Goal: Information Seeking & Learning: Check status

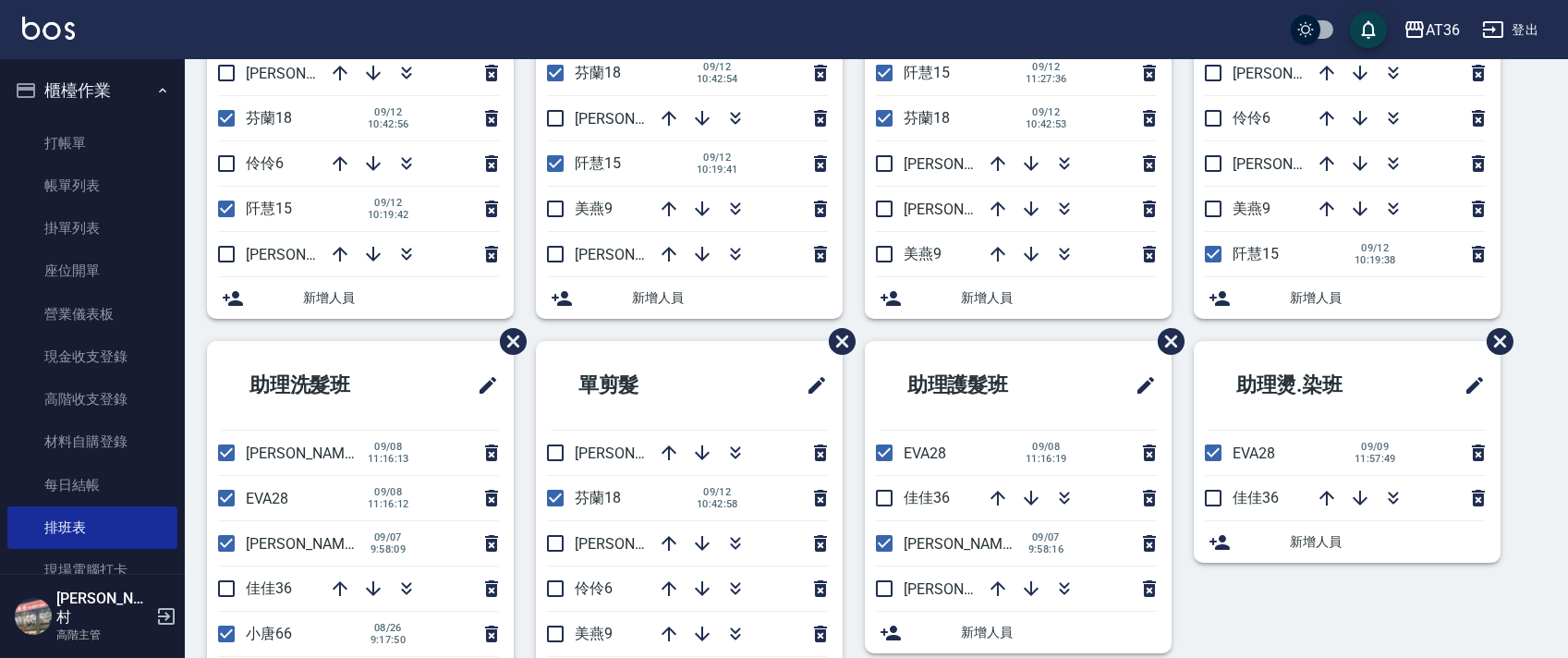
scroll to position [346, 0]
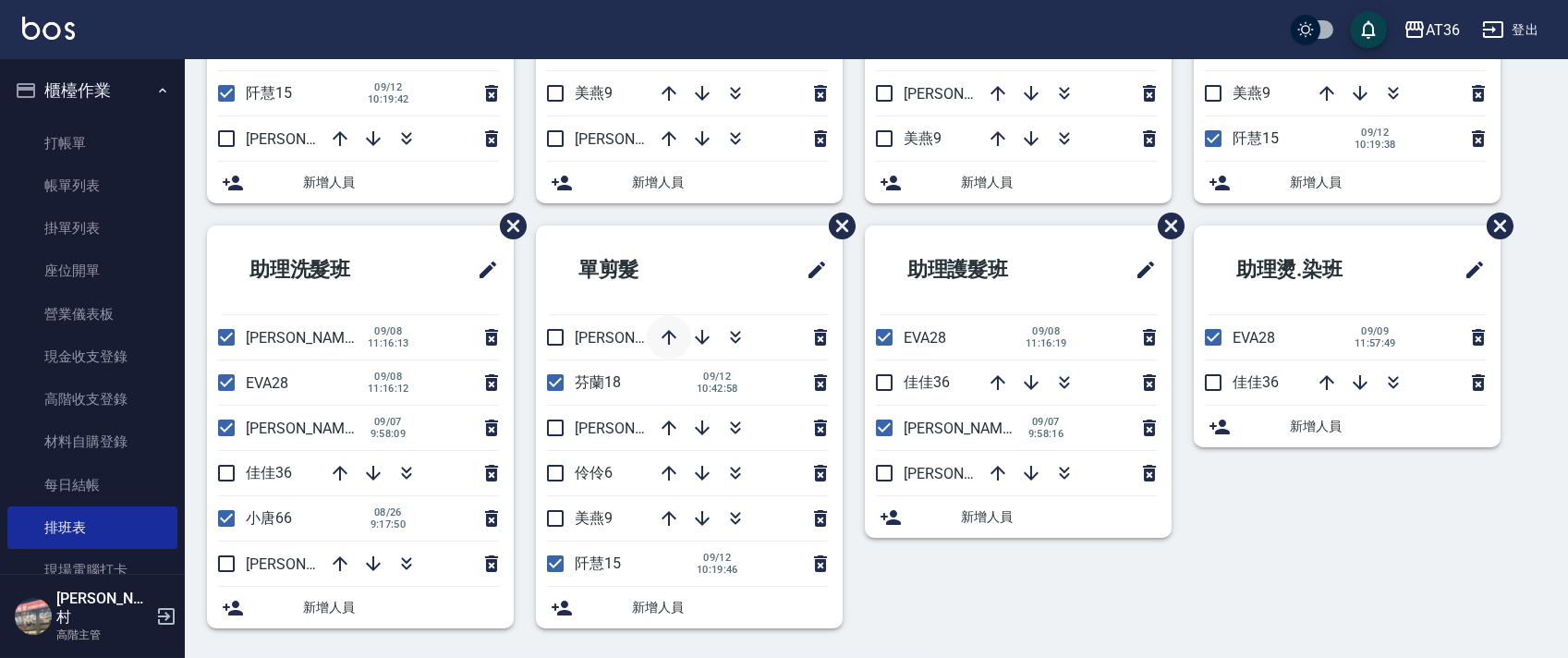
click at [671, 334] on icon "button" at bounding box center [669, 337] width 22 height 22
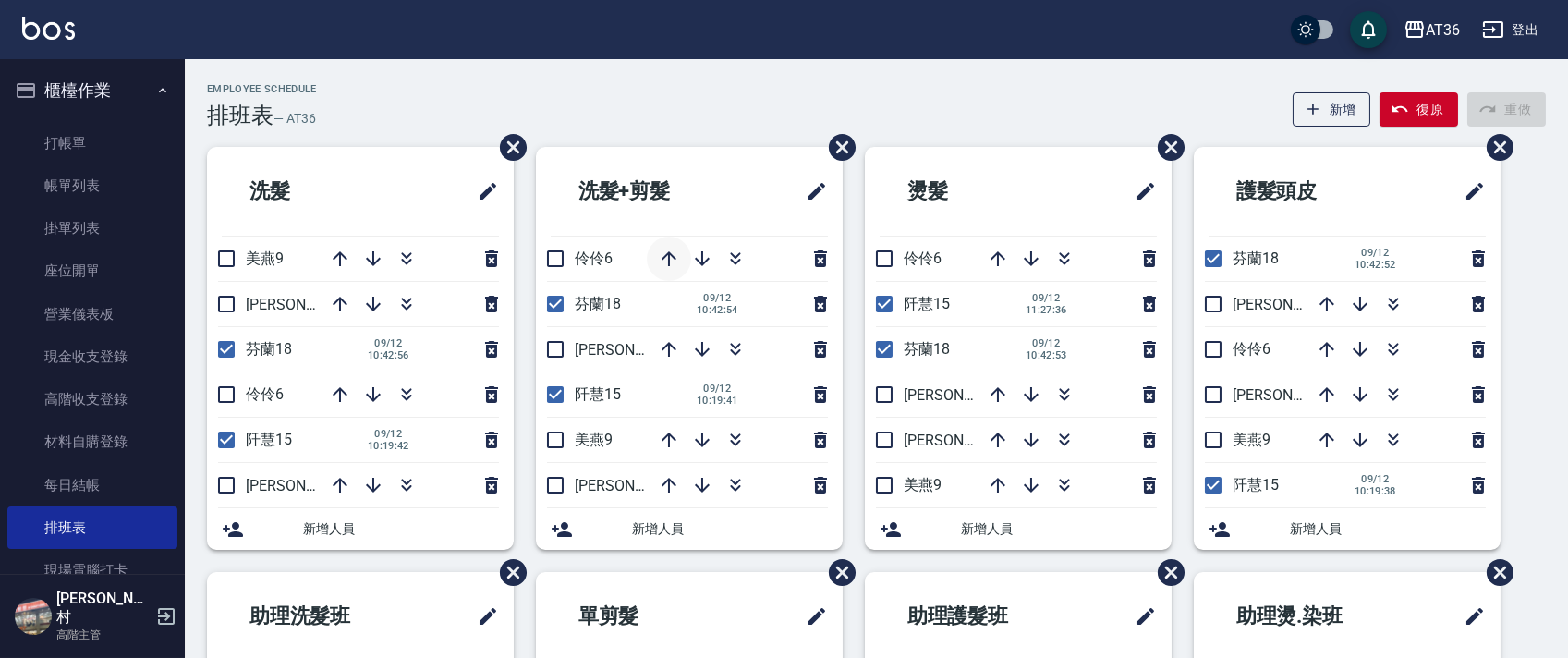
click at [669, 257] on icon "button" at bounding box center [668, 258] width 15 height 15
click at [669, 253] on icon "button" at bounding box center [668, 258] width 15 height 15
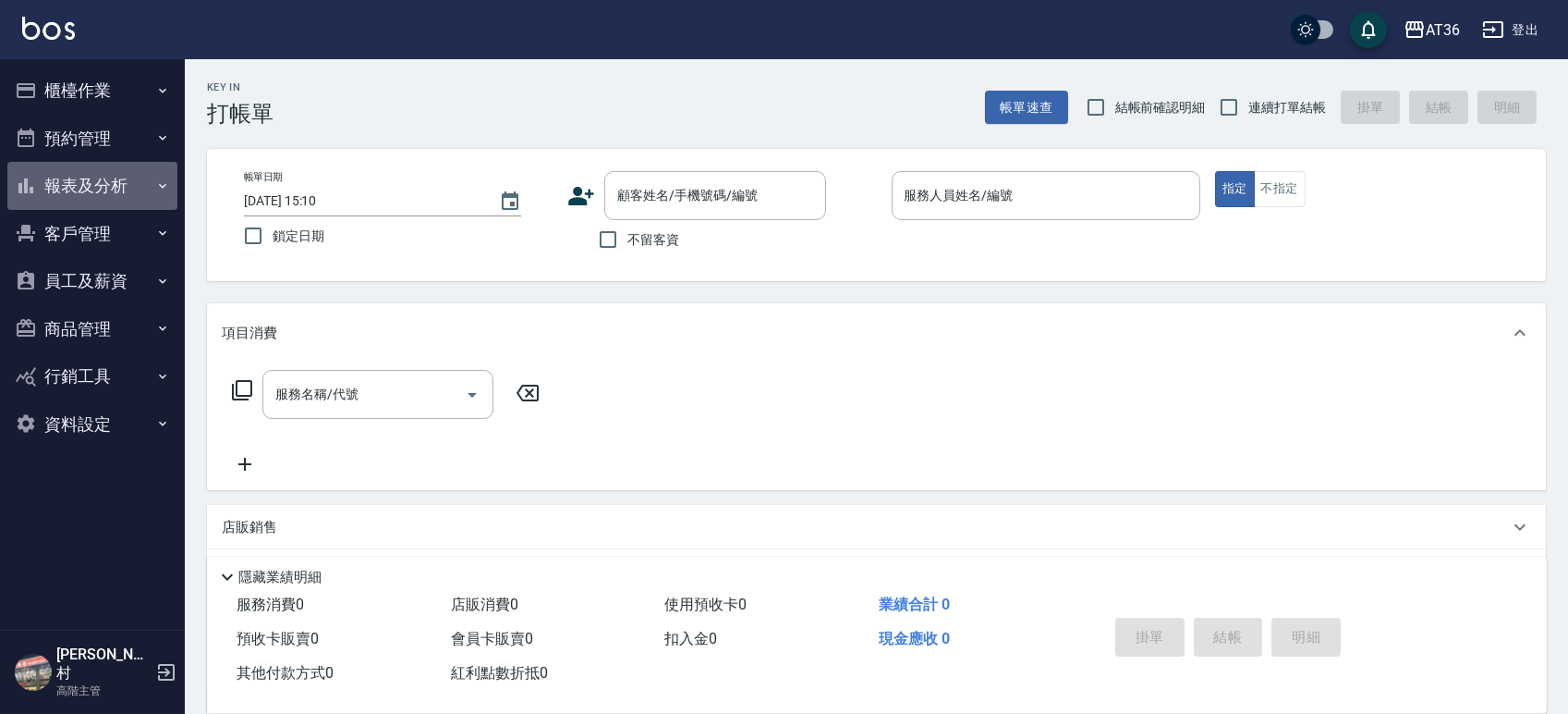
click at [90, 180] on button "報表及分析" at bounding box center [91, 186] width 170 height 48
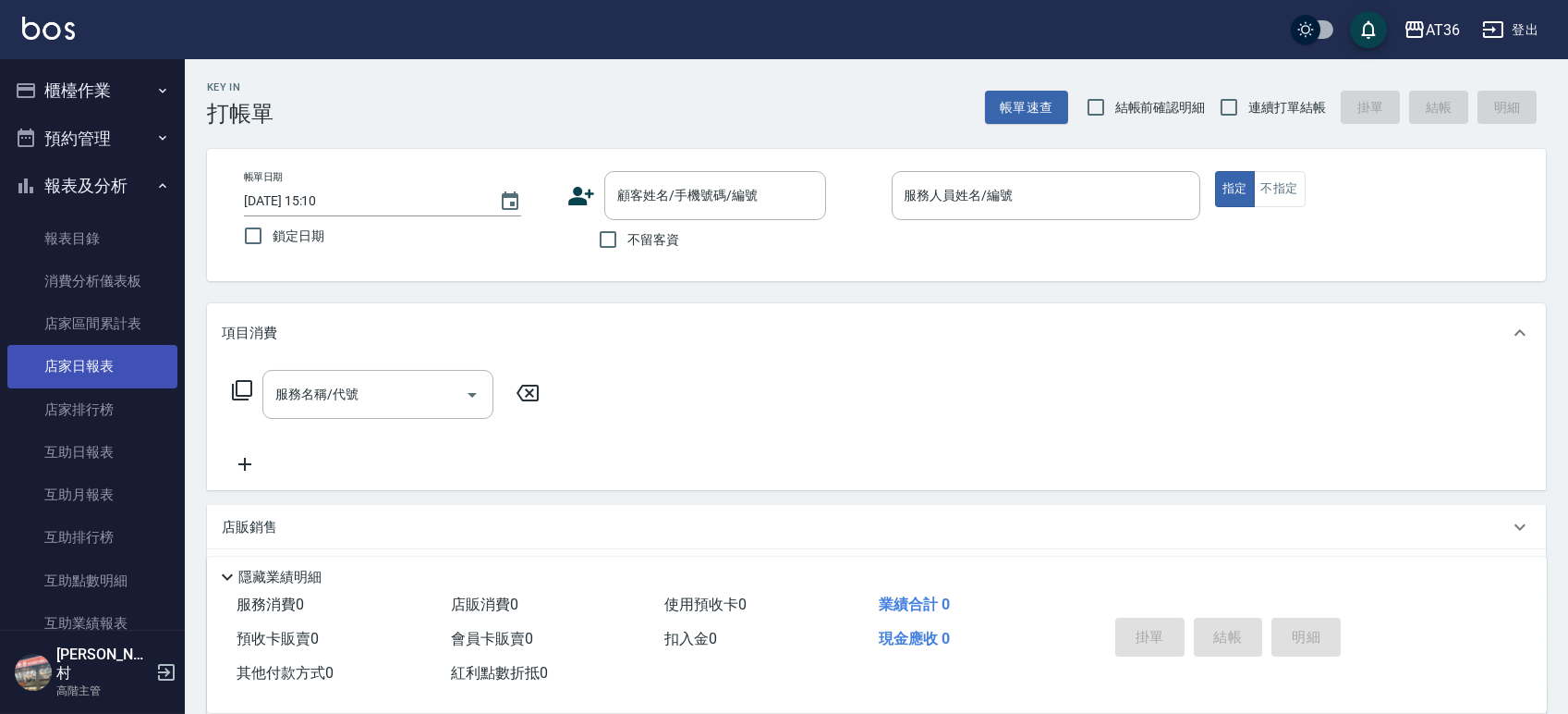
click at [88, 359] on link "店家日報表" at bounding box center [91, 365] width 170 height 43
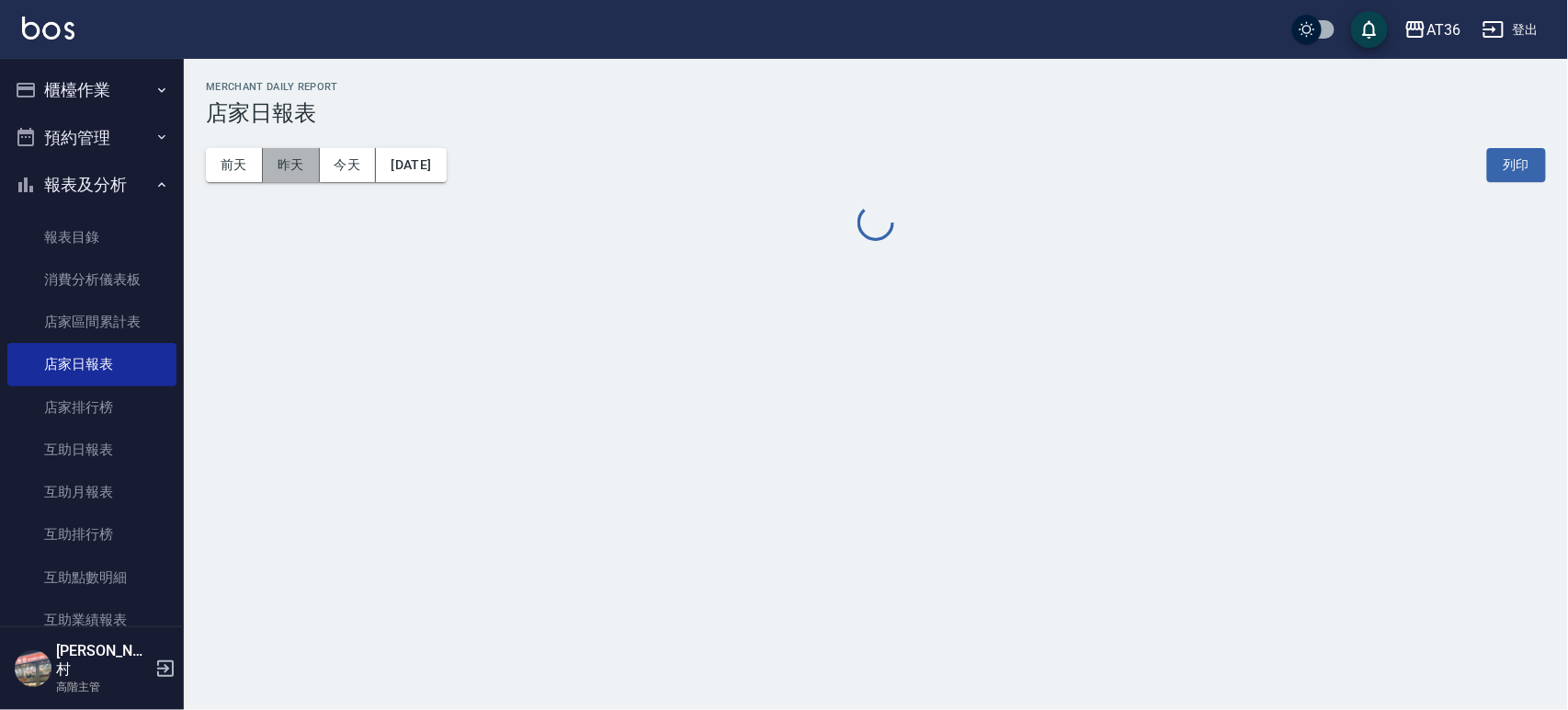
click at [294, 160] on button "昨天" at bounding box center [291, 165] width 57 height 34
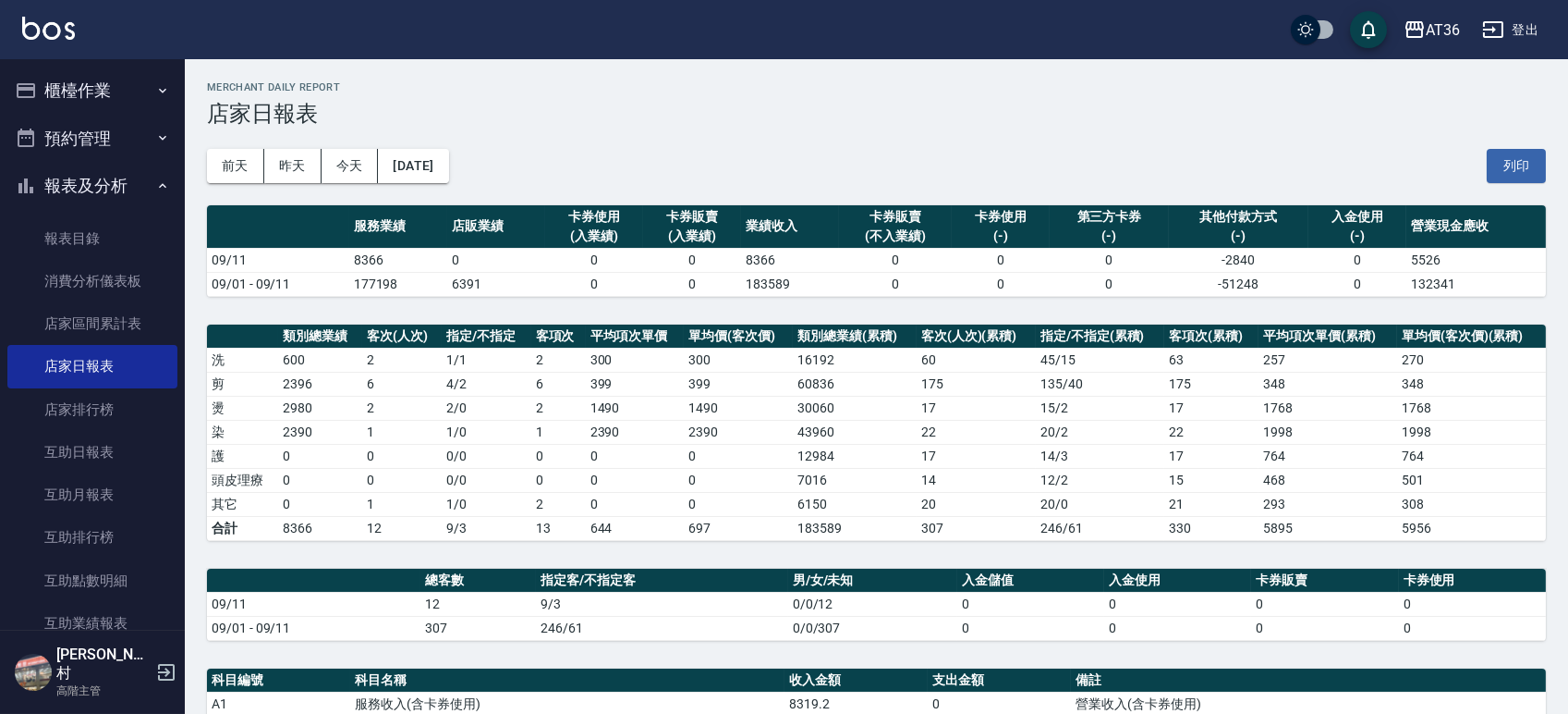
click at [97, 86] on button "櫃檯作業" at bounding box center [91, 90] width 170 height 48
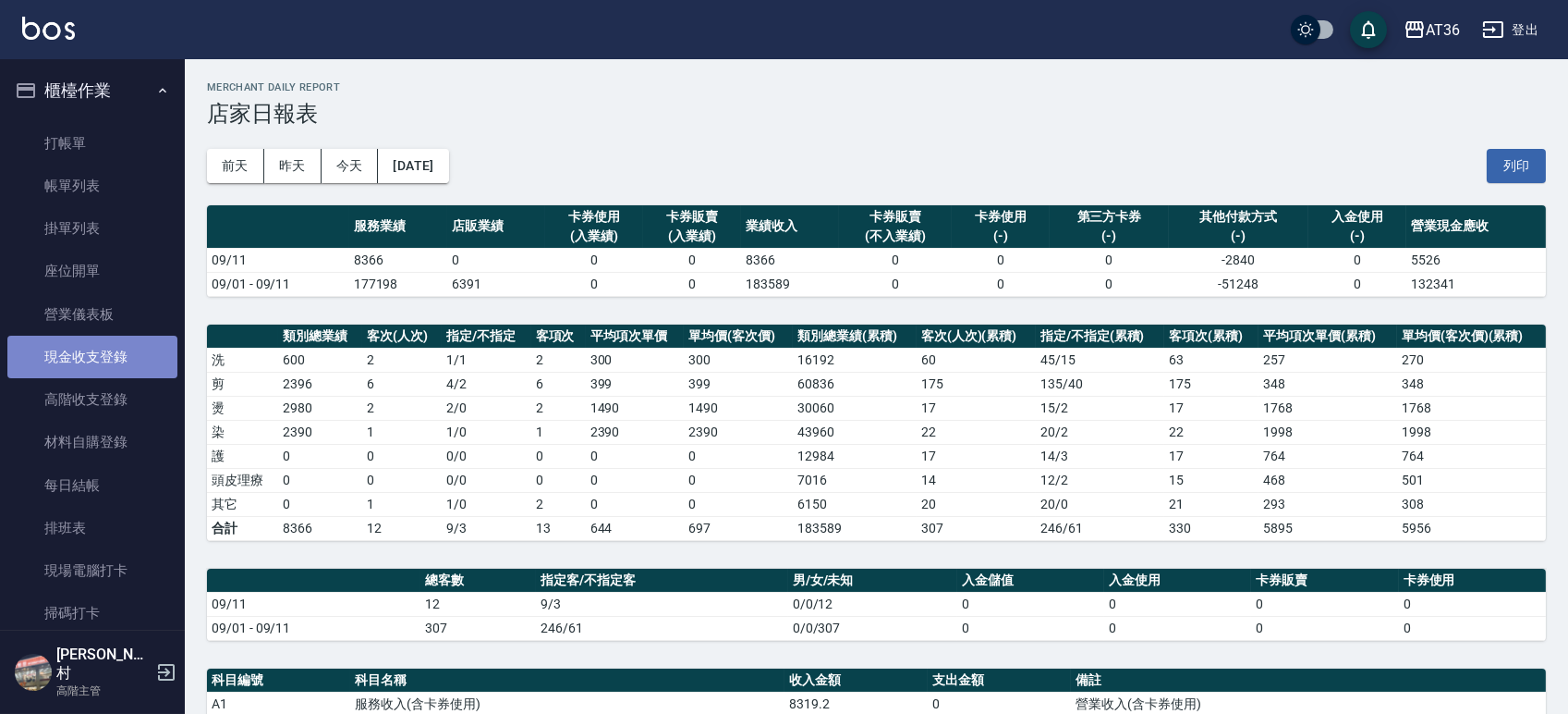
click at [127, 354] on link "現金收支登錄" at bounding box center [91, 357] width 170 height 43
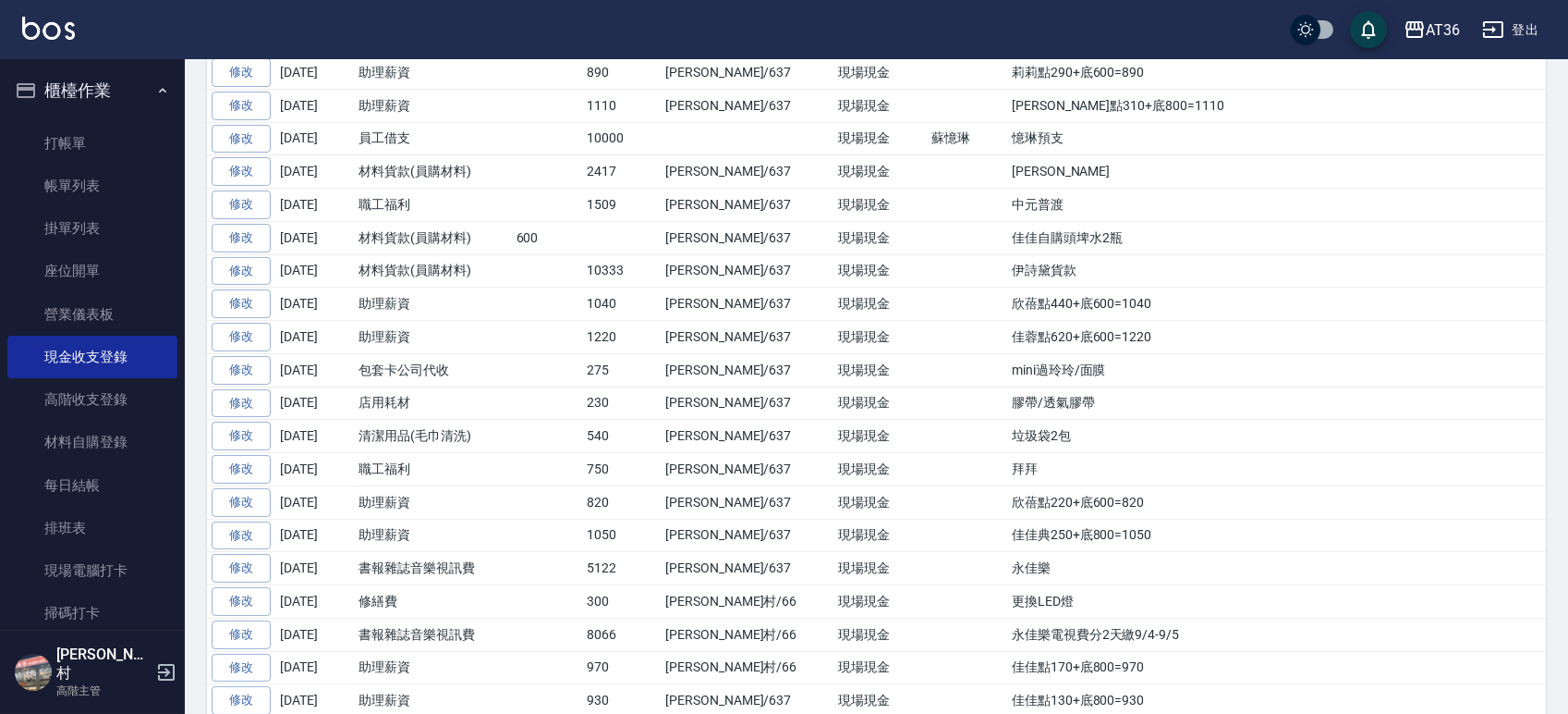
scroll to position [1109, 0]
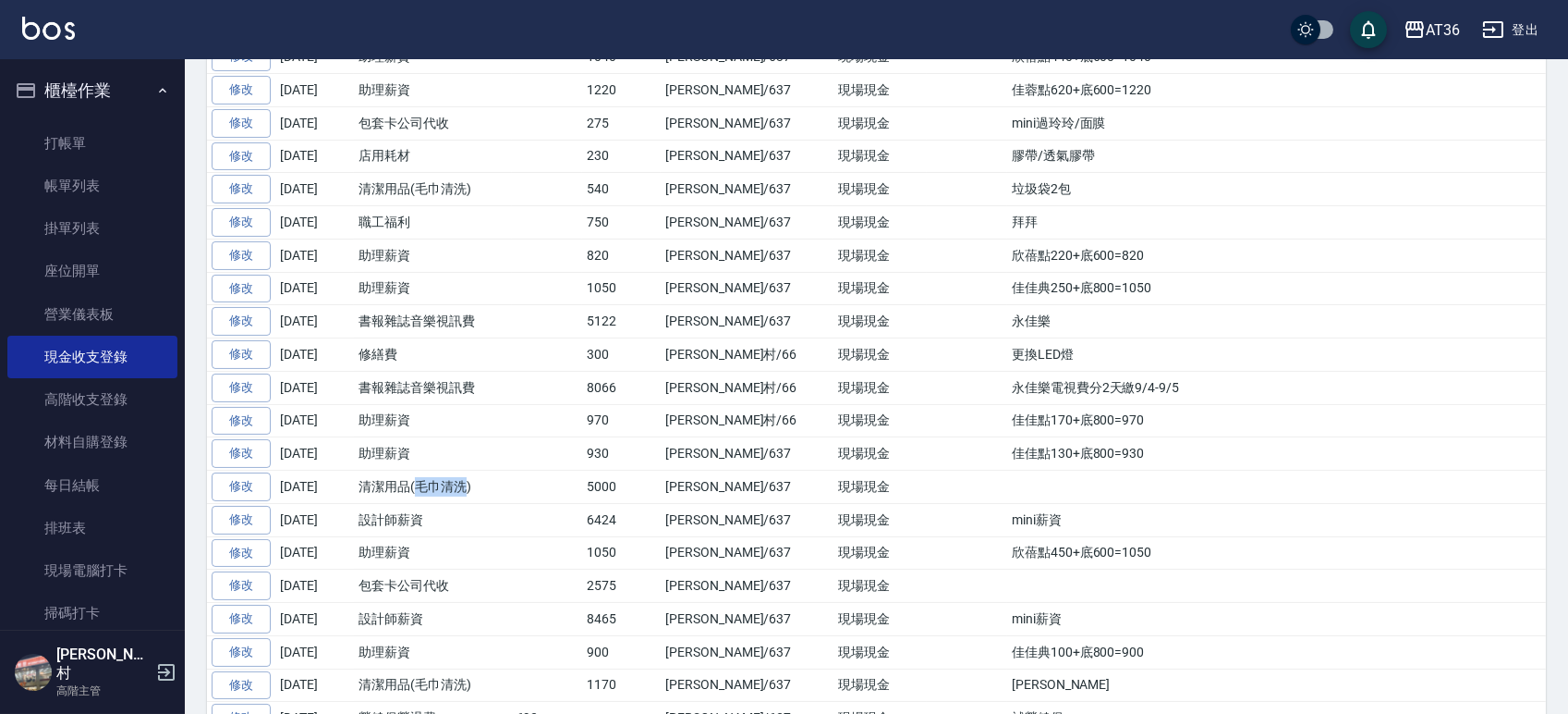
drag, startPoint x: 414, startPoint y: 490, endPoint x: 461, endPoint y: 490, distance: 47.0
click at [461, 490] on td "清潔用品(毛巾清洗)" at bounding box center [432, 488] width 158 height 34
copy td "毛巾清洗"
drag, startPoint x: 1082, startPoint y: 467, endPoint x: 940, endPoint y: 454, distance: 142.6
click at [1008, 454] on td "佳佳點130+底800=930" at bounding box center [1277, 454] width 539 height 34
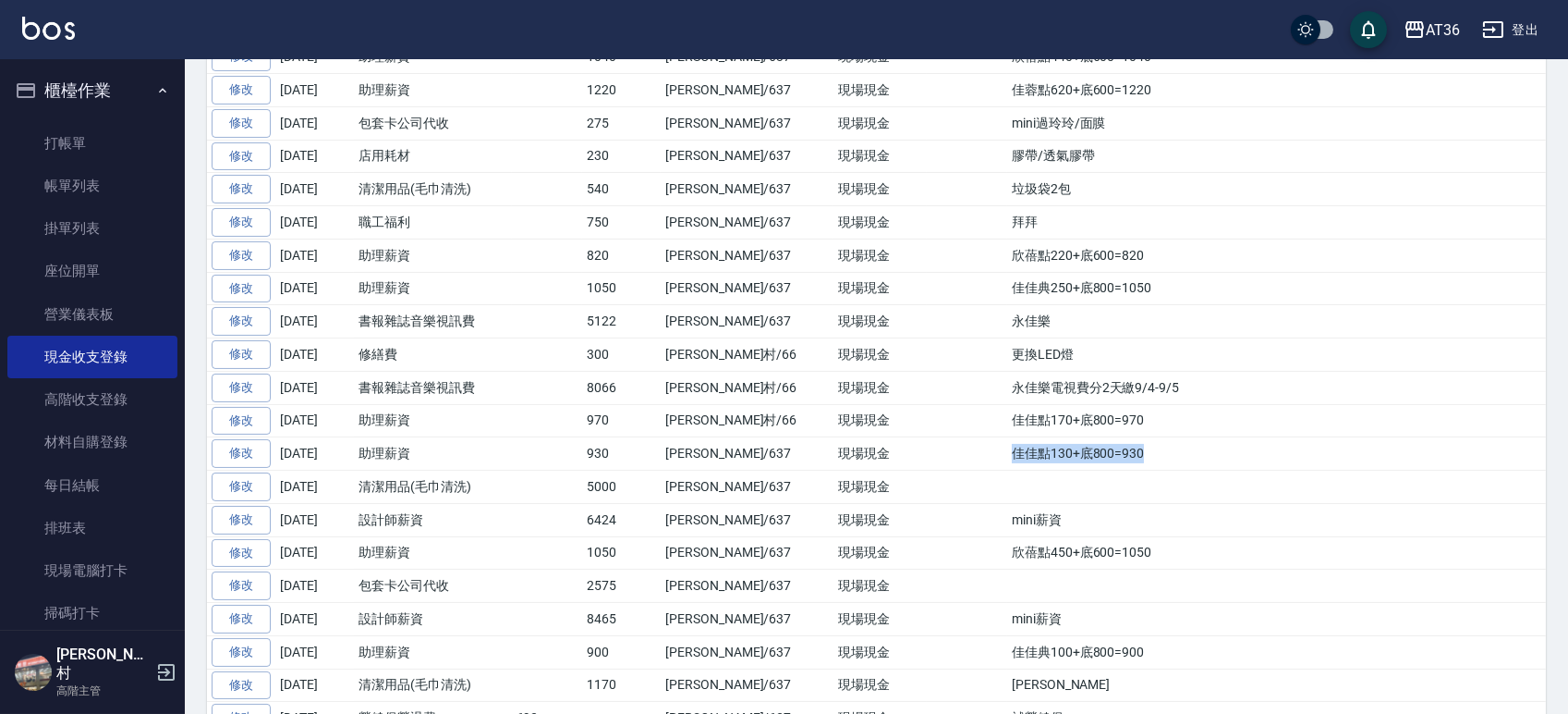
copy td "佳佳點130+底800=930"
drag, startPoint x: 1041, startPoint y: 431, endPoint x: 941, endPoint y: 431, distance: 100.0
click at [1008, 431] on td "佳佳點170+底800=970" at bounding box center [1277, 421] width 539 height 34
copy td "佳佳點170+底800=970"
drag, startPoint x: 1103, startPoint y: 392, endPoint x: 928, endPoint y: 394, distance: 175.0
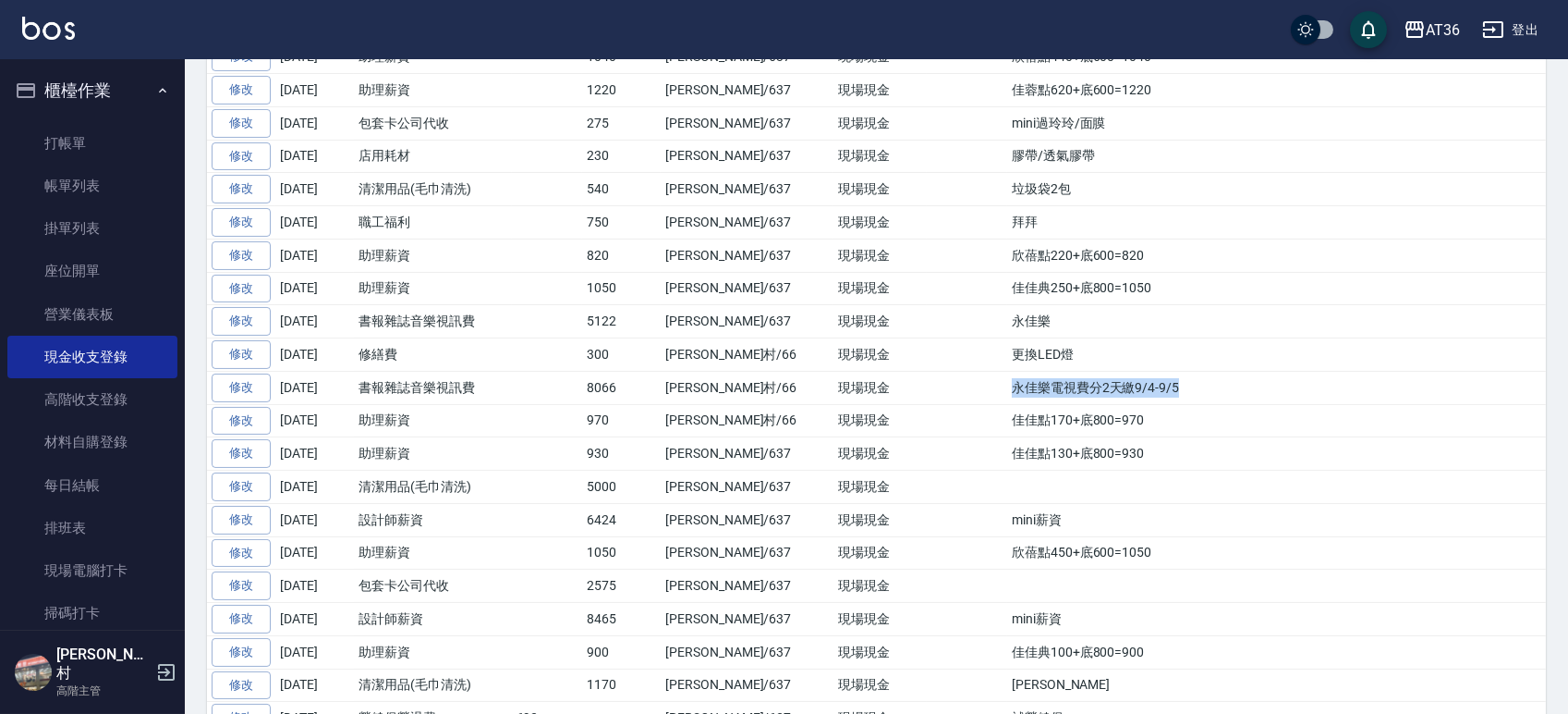
click at [928, 394] on tr "修改 2025-09-04 書報雜誌音樂視訊費 8066 唐榮村/66 現場現金 永佳樂電視費分2天繳9/4-9/5" at bounding box center [876, 387] width 1340 height 34
copy tr "永佳樂電視費分2天繳9/4-9/5"
drag, startPoint x: 1009, startPoint y: 359, endPoint x: 929, endPoint y: 360, distance: 80.0
click at [929, 360] on tr "修改 2025-09-04 修繕費 300 唐榮村/66 現場現金 更換LED燈" at bounding box center [876, 356] width 1340 height 34
copy tr "更換LED燈"
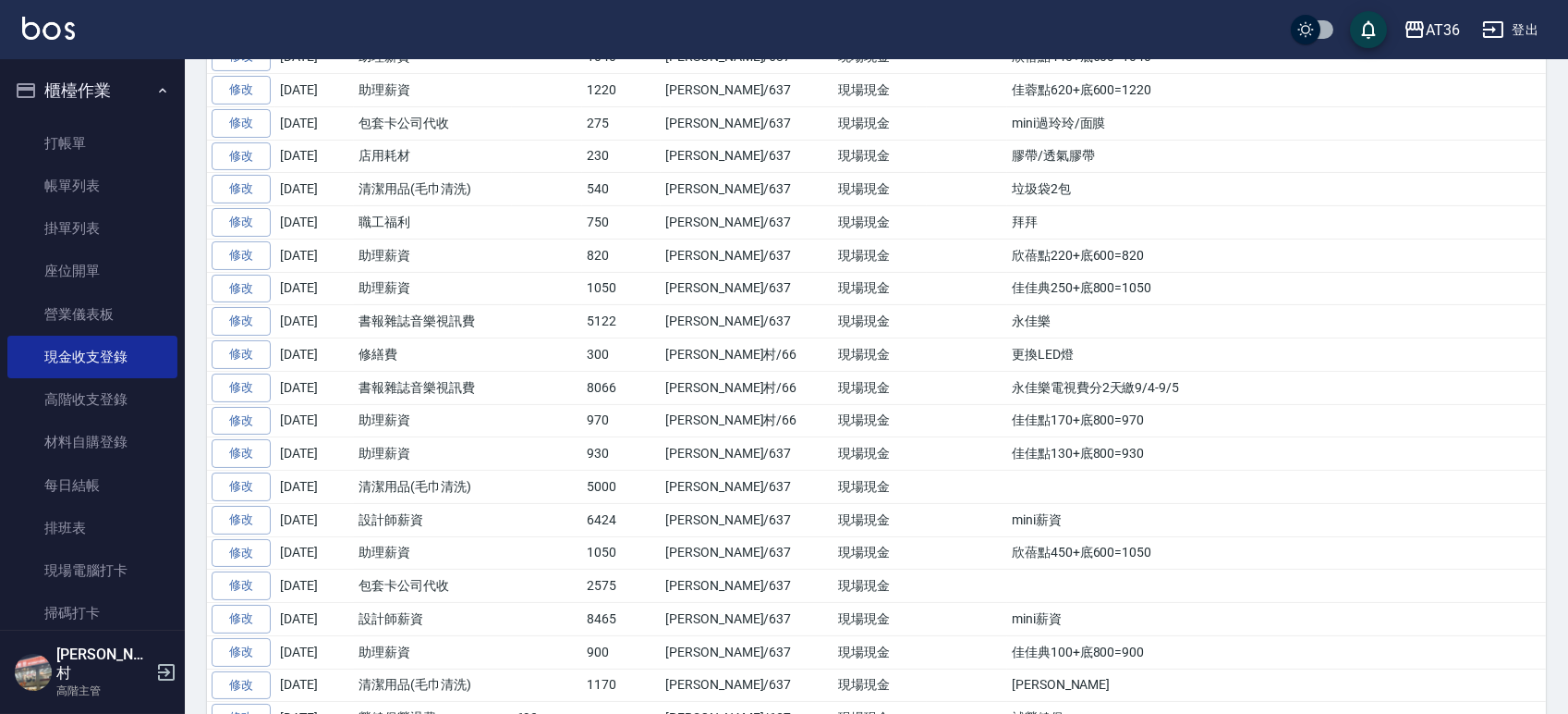
click at [1021, 322] on td "永佳樂" at bounding box center [1277, 322] width 539 height 34
drag, startPoint x: 1091, startPoint y: 293, endPoint x: 934, endPoint y: 286, distance: 157.2
click at [1008, 286] on td "佳佳典250+底800=1050" at bounding box center [1277, 289] width 539 height 34
copy td "佳佳典250+底800=1050"
drag, startPoint x: 1074, startPoint y: 259, endPoint x: 935, endPoint y: 253, distance: 139.1
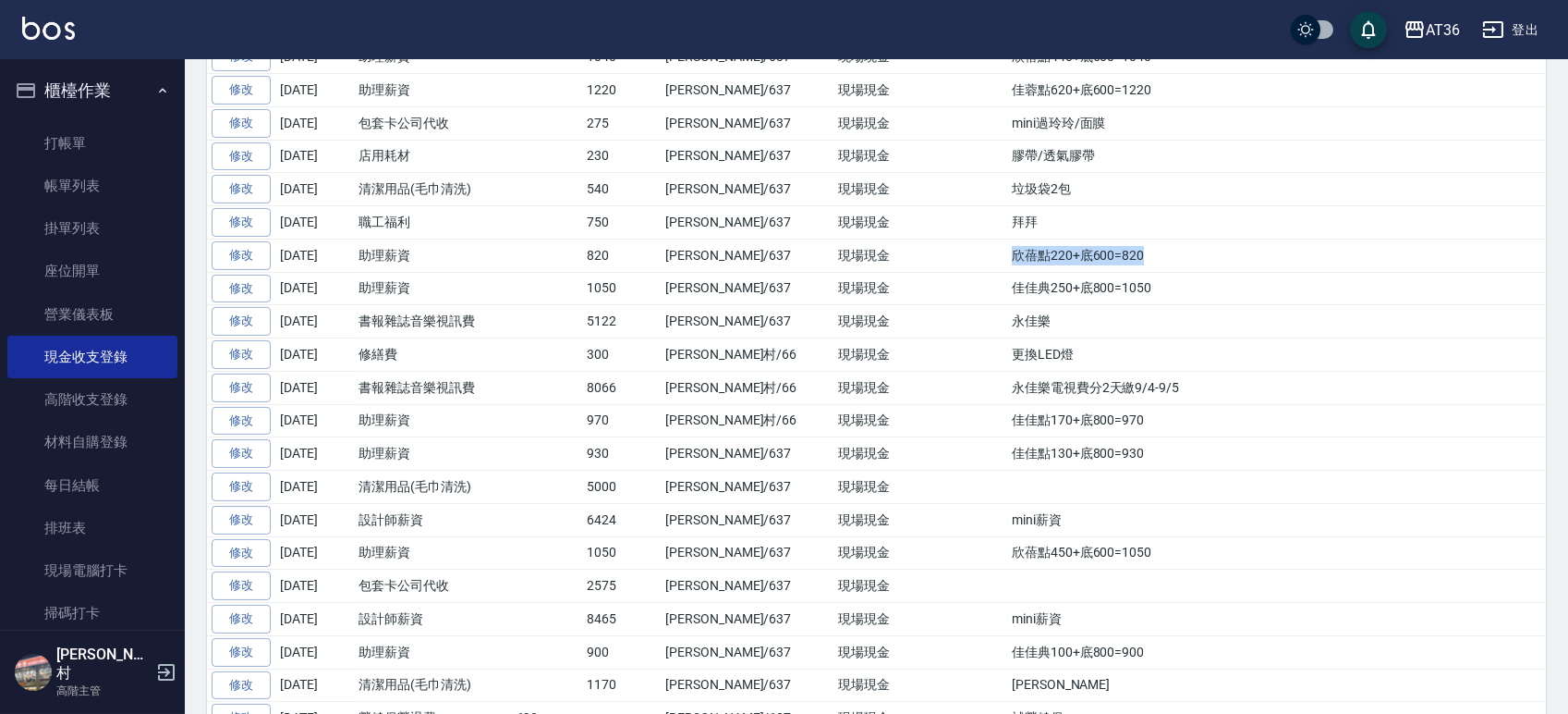
click at [1008, 253] on td "欣蓓點220+底600=820" at bounding box center [1277, 255] width 539 height 34
copy td "欣蓓點220+底600=820"
click at [1008, 216] on td "拜拜" at bounding box center [1277, 223] width 539 height 34
drag, startPoint x: 991, startPoint y: 227, endPoint x: 944, endPoint y: 231, distance: 47.2
click at [1008, 231] on td "拜拜" at bounding box center [1277, 223] width 539 height 34
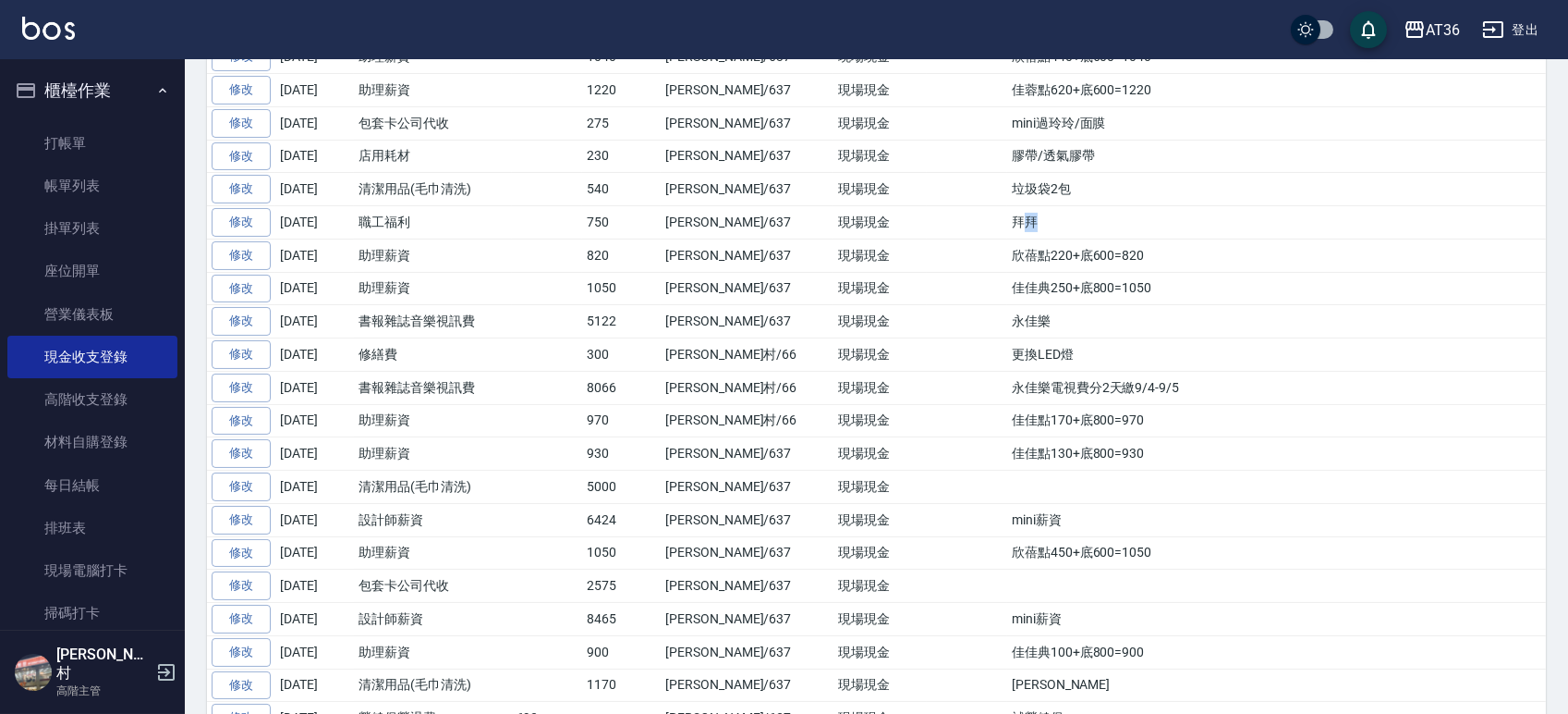
click at [1008, 231] on td "拜拜" at bounding box center [1277, 223] width 539 height 34
click at [1008, 238] on td "拜拜" at bounding box center [1277, 223] width 539 height 34
drag, startPoint x: 1004, startPoint y: 229, endPoint x: 939, endPoint y: 229, distance: 65.0
click at [1008, 229] on td "拜拜" at bounding box center [1277, 223] width 539 height 34
copy td "拜拜"
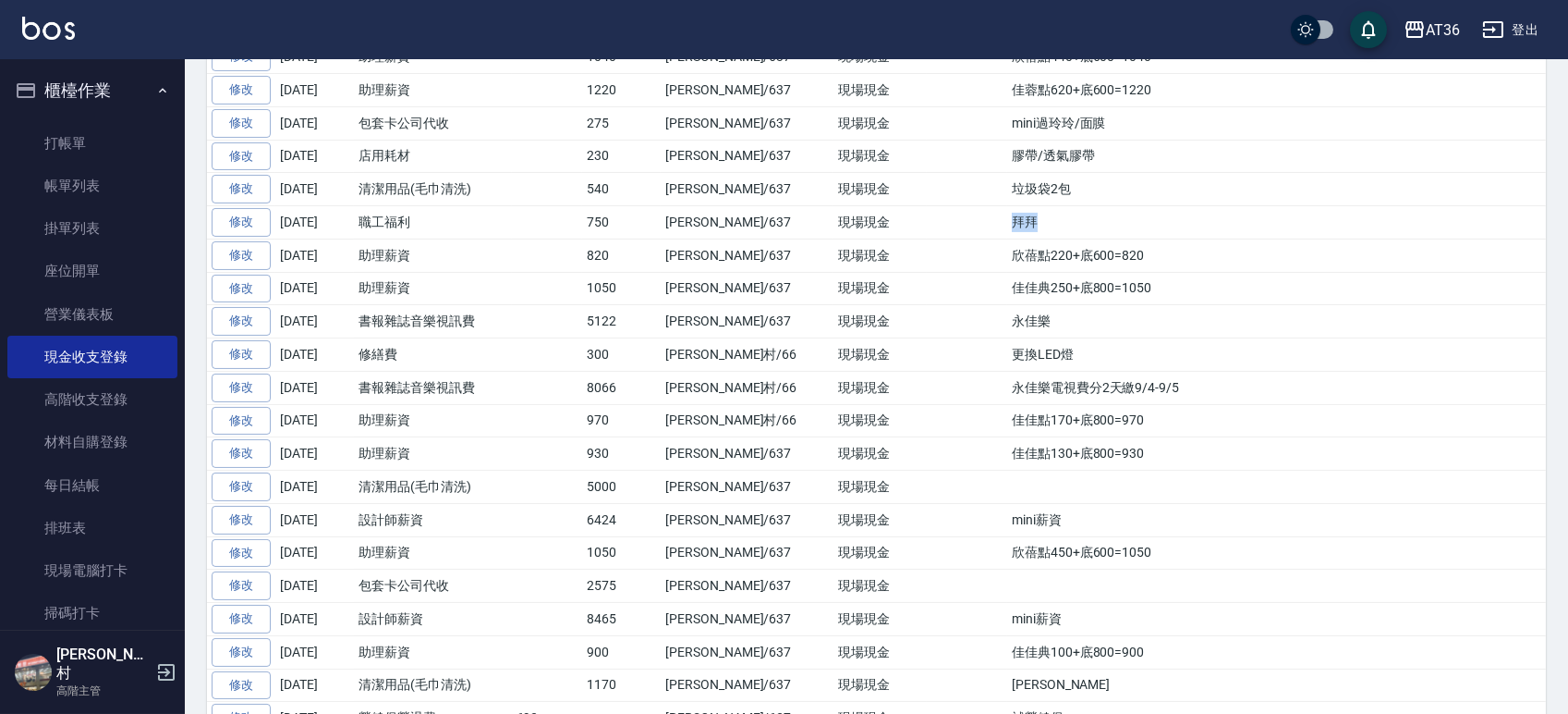
click at [1016, 232] on td "拜拜" at bounding box center [1277, 223] width 539 height 34
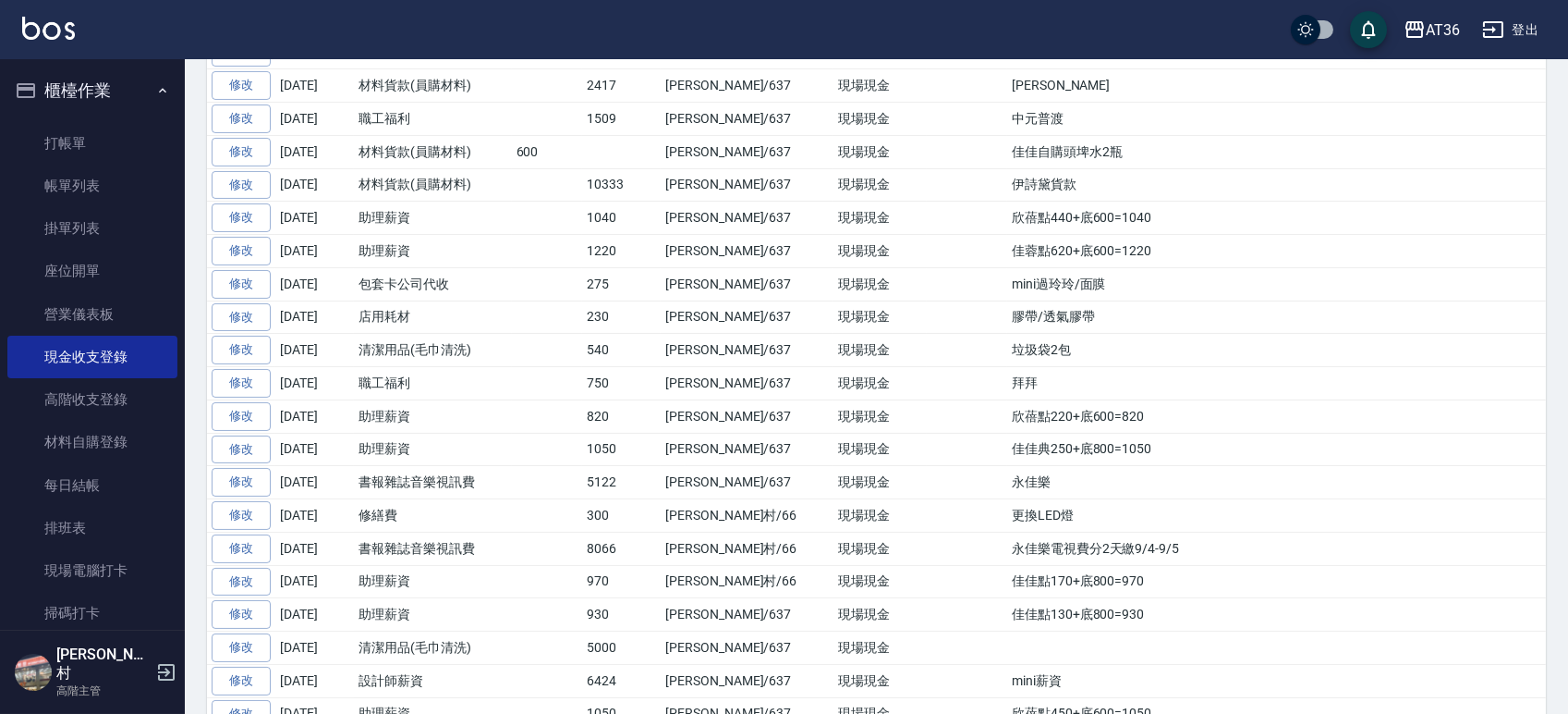
scroll to position [862, 0]
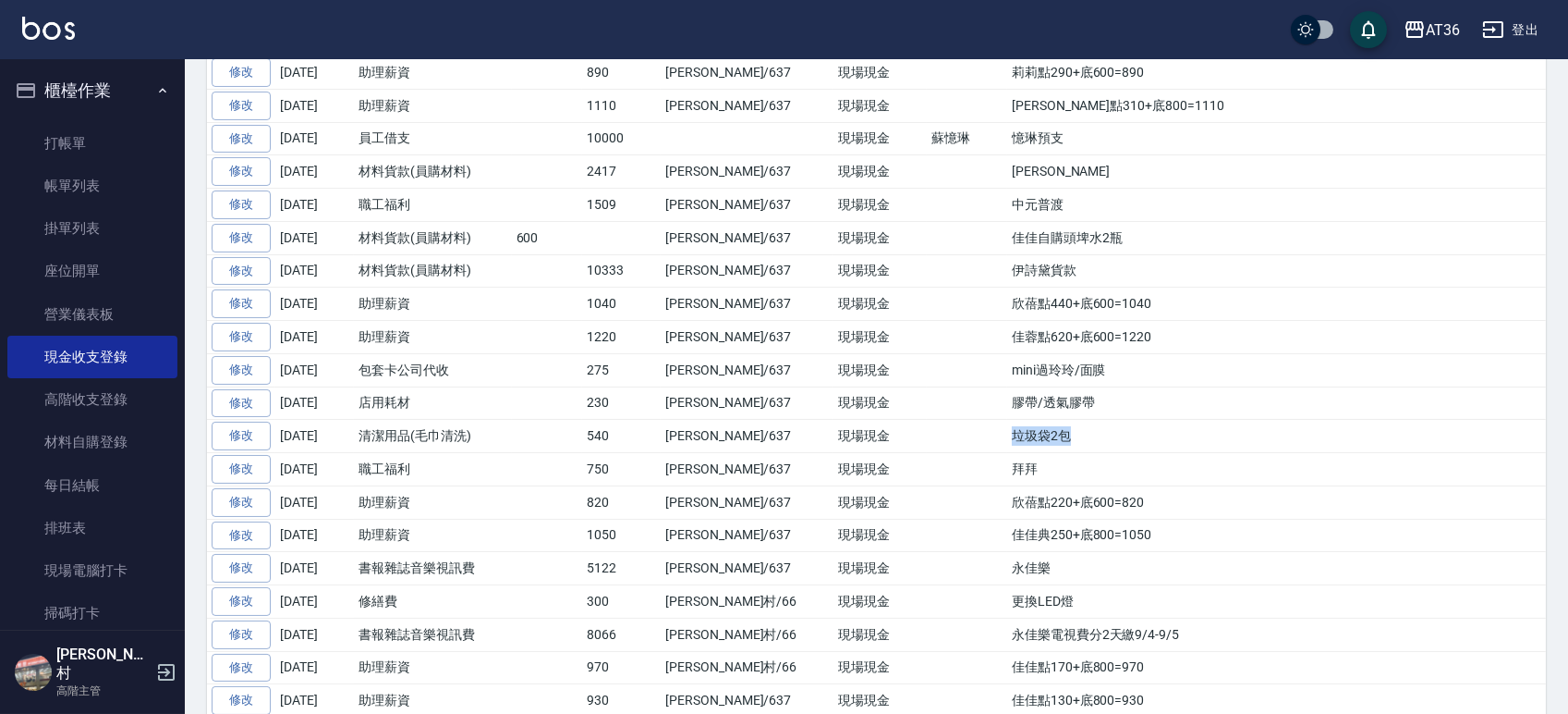
drag, startPoint x: 1028, startPoint y: 440, endPoint x: 937, endPoint y: 440, distance: 91.0
click at [1008, 440] on td "垃圾袋2包" at bounding box center [1277, 437] width 539 height 34
copy td "垃圾袋2包"
click at [1062, 417] on td "膠帶/透氣膠帶" at bounding box center [1277, 403] width 539 height 34
drag, startPoint x: 1044, startPoint y: 411, endPoint x: 920, endPoint y: 410, distance: 124.0
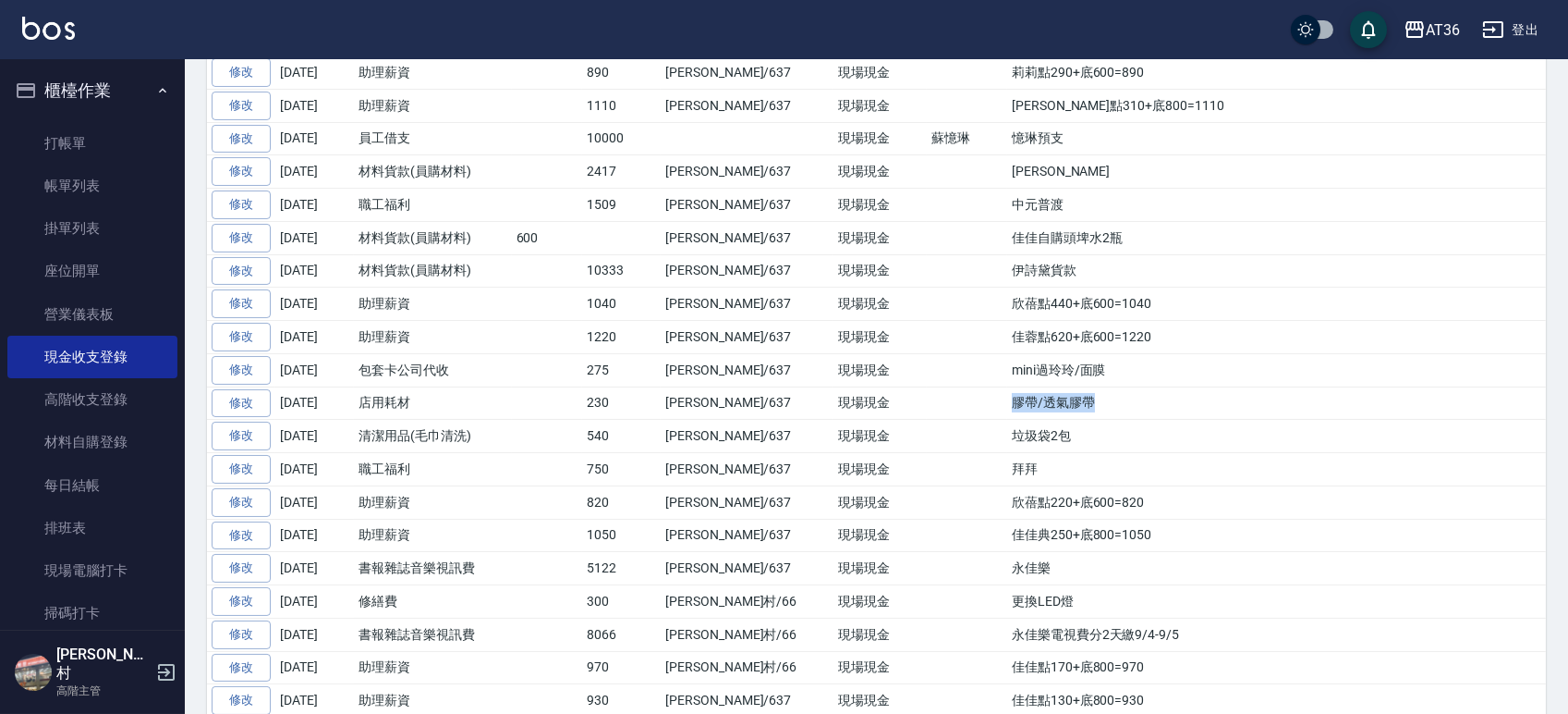
click at [920, 410] on tr "修改 2025-09-06 店用耗材 230 蘇憶琳/637 現場現金 膠帶/透氣膠帶" at bounding box center [876, 403] width 1340 height 34
copy tr "膠帶/透氣膠帶"
drag, startPoint x: 1061, startPoint y: 396, endPoint x: 1061, endPoint y: 372, distance: 24.0
click at [1061, 394] on td "膠帶/透氣膠帶" at bounding box center [1277, 403] width 539 height 34
drag, startPoint x: 1061, startPoint y: 372, endPoint x: 934, endPoint y: 367, distance: 127.1
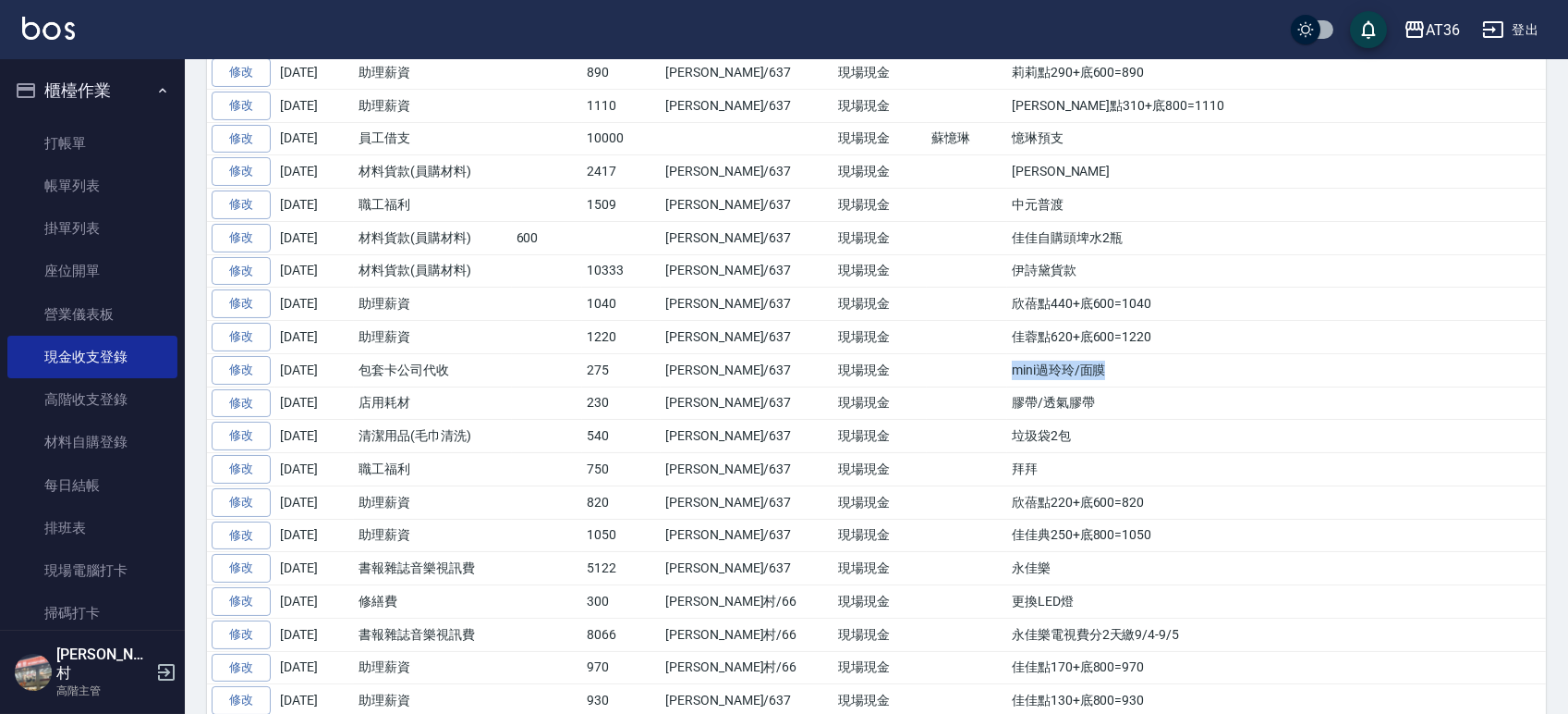
click at [1008, 367] on td "mini過玲玲/面膜" at bounding box center [1277, 370] width 539 height 34
drag, startPoint x: 1086, startPoint y: 339, endPoint x: 931, endPoint y: 337, distance: 155.0
click at [931, 337] on tr "修改 2025-09-06 助理薪資 1220 蘇憶琳/637 現場現金 佳蓉點620+底600=1220" at bounding box center [876, 338] width 1340 height 34
drag, startPoint x: 1077, startPoint y: 312, endPoint x: 928, endPoint y: 312, distance: 149.0
click at [928, 312] on tr "修改 2025-09-06 助理薪資 1040 蘇憶琳/637 現場現金 欣蓓點440+底600=1040" at bounding box center [876, 304] width 1340 height 34
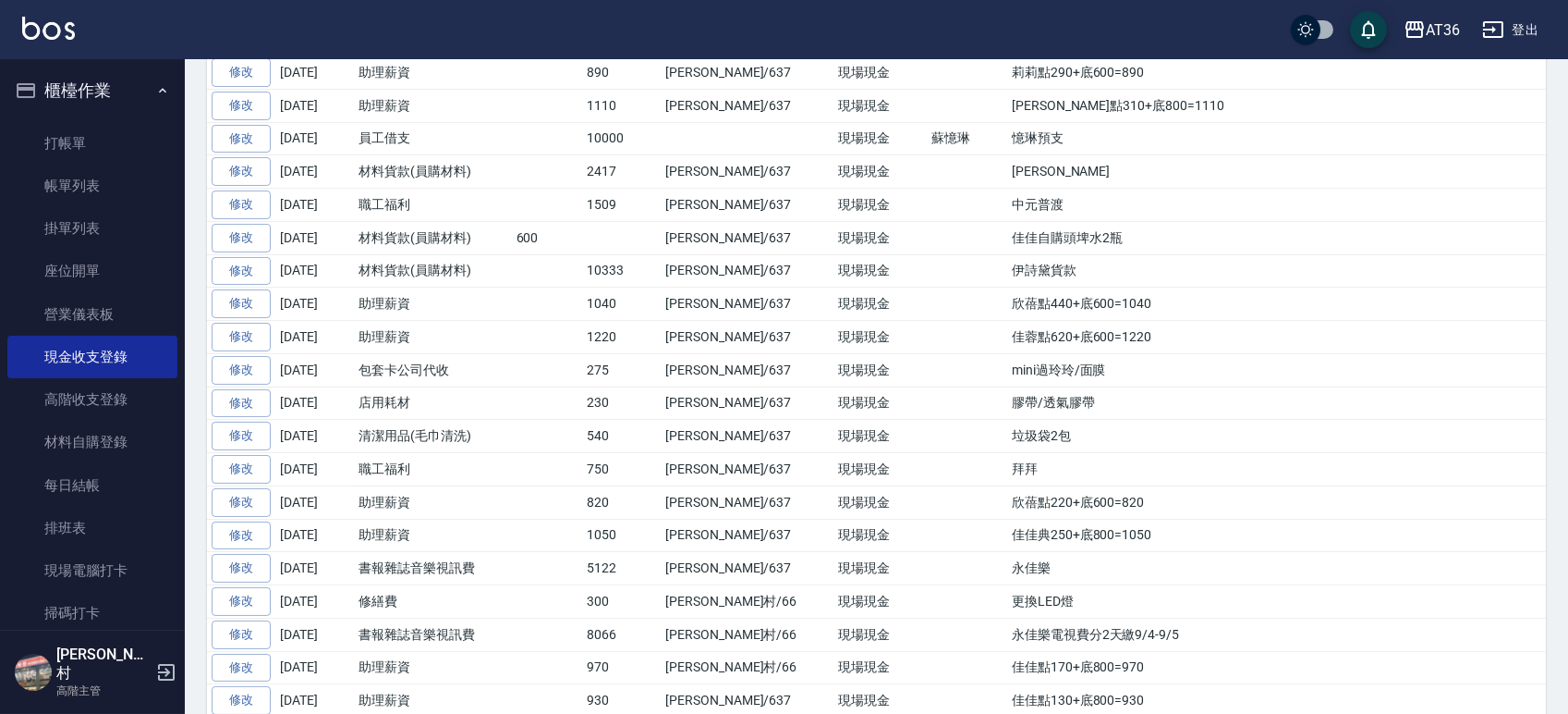
click at [1032, 271] on td "伊詩黛貨款" at bounding box center [1277, 271] width 539 height 34
drag, startPoint x: 1021, startPoint y: 276, endPoint x: 935, endPoint y: 270, distance: 86.2
click at [1008, 270] on td "伊詩黛貨款" at bounding box center [1277, 271] width 539 height 34
click at [1060, 250] on td "佳佳自購頭埤水2瓶" at bounding box center [1277, 237] width 539 height 34
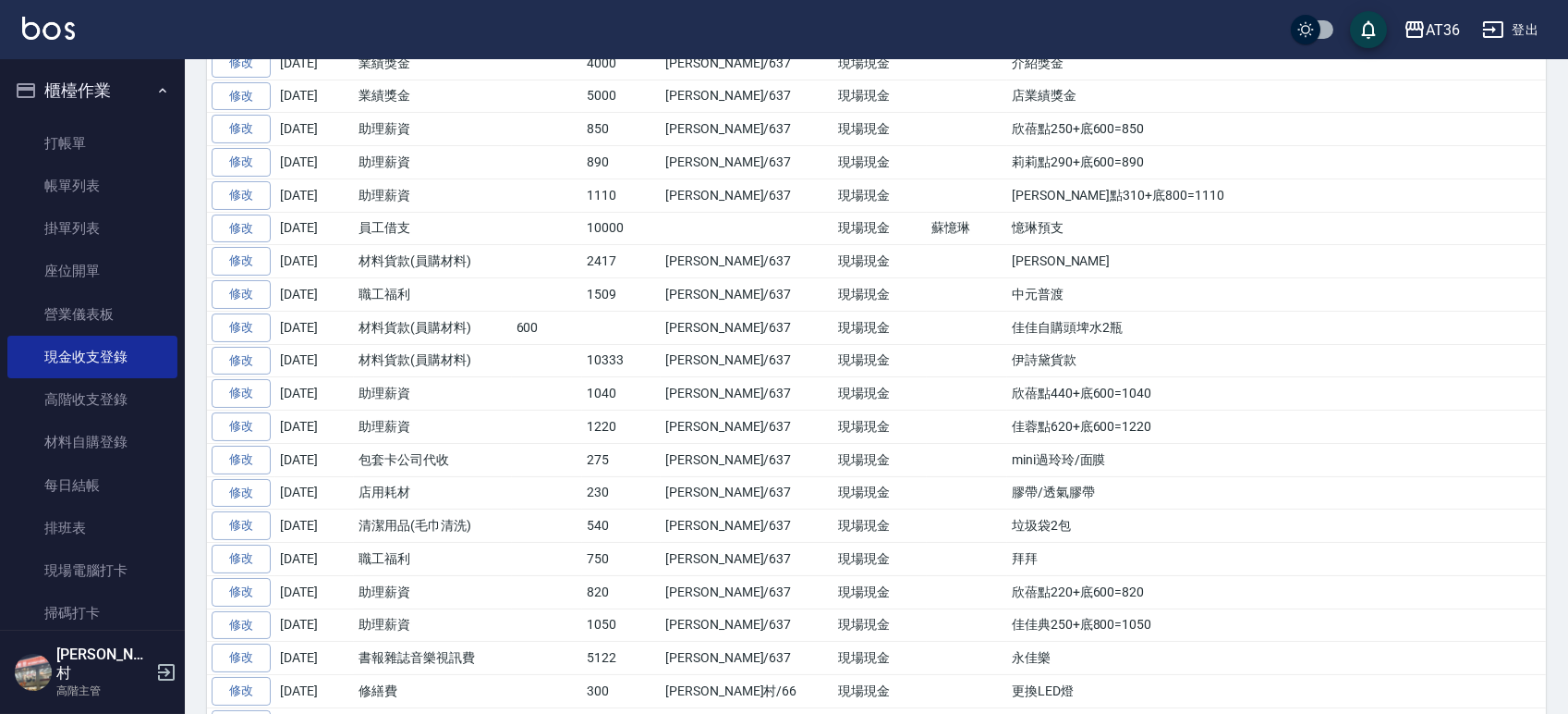
scroll to position [740, 0]
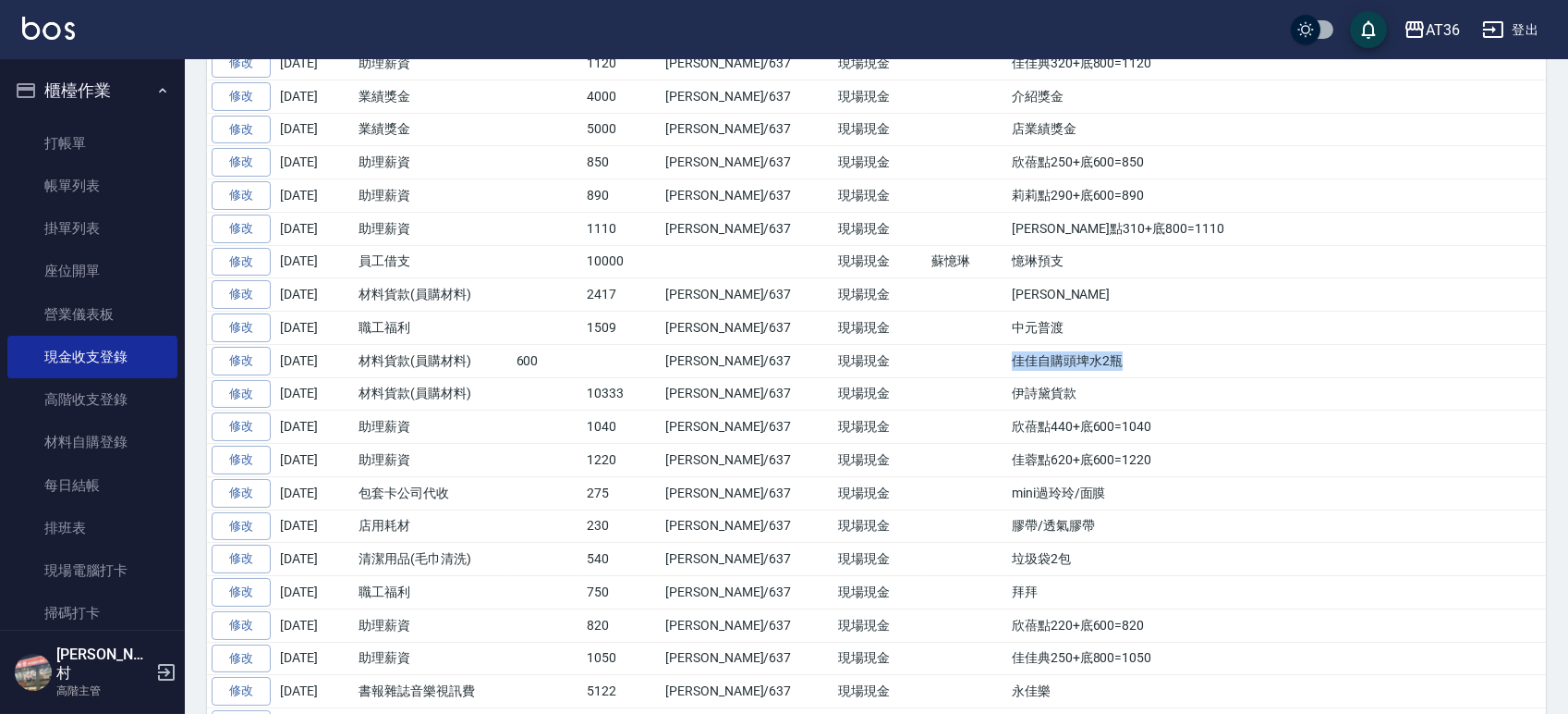
drag, startPoint x: 1019, startPoint y: 365, endPoint x: 929, endPoint y: 364, distance: 90.0
click at [929, 364] on tr "修改 2025-09-07 材料貨款(員購材料) 600 蘇憶琳/637 現場現金 佳佳自購頭埤水2瓶" at bounding box center [876, 360] width 1340 height 34
drag, startPoint x: 1021, startPoint y: 325, endPoint x: 933, endPoint y: 333, distance: 88.4
click at [1008, 333] on td "中元普渡" at bounding box center [1277, 329] width 539 height 34
click at [1019, 299] on td "伊詩 黛" at bounding box center [1277, 295] width 539 height 34
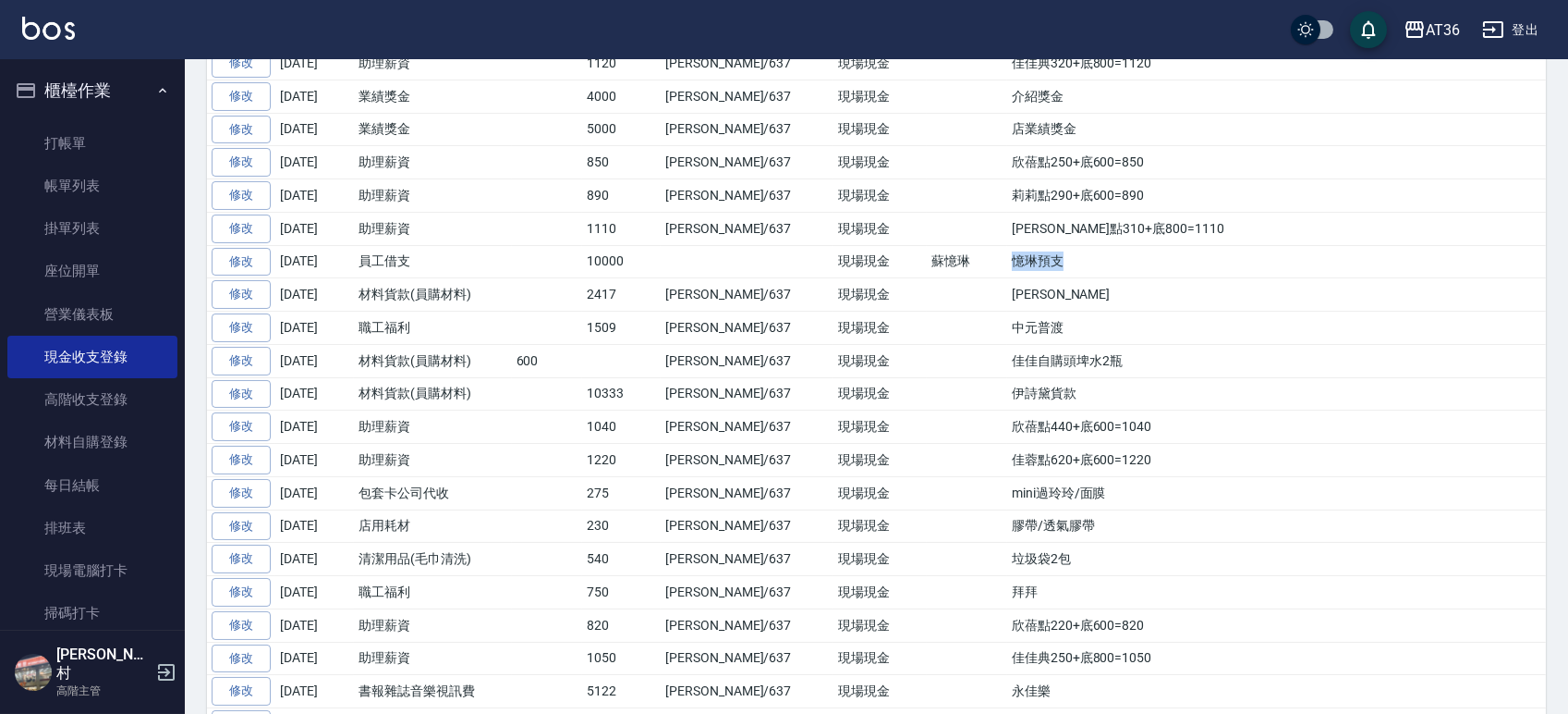
drag, startPoint x: 988, startPoint y: 262, endPoint x: 933, endPoint y: 264, distance: 55.0
click at [1008, 264] on td "憶琳預支" at bounding box center [1277, 262] width 539 height 34
drag, startPoint x: 1079, startPoint y: 231, endPoint x: 938, endPoint y: 226, distance: 141.1
click at [1008, 226] on td "EVa點310+底800=1110" at bounding box center [1277, 228] width 539 height 34
drag, startPoint x: 1065, startPoint y: 195, endPoint x: 927, endPoint y: 201, distance: 138.1
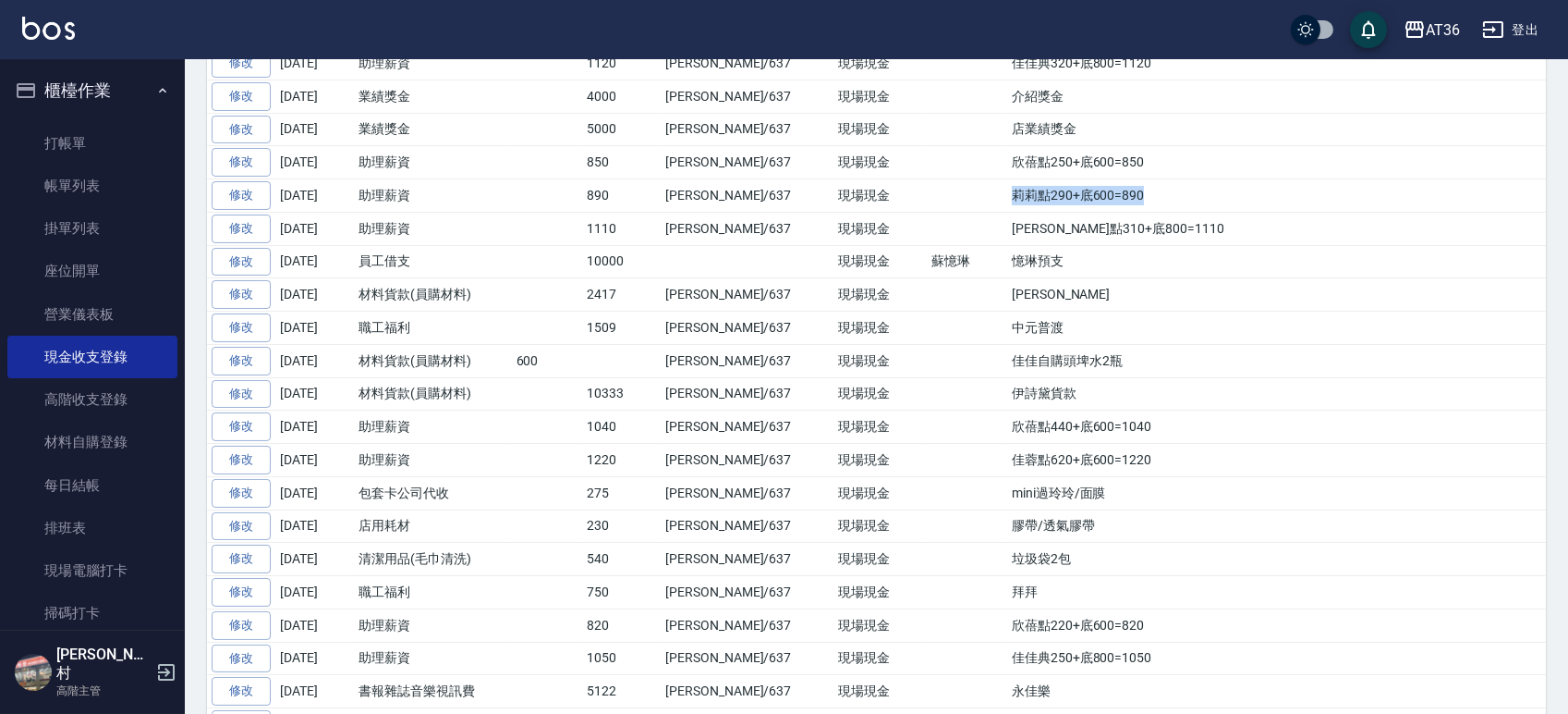
click at [927, 201] on tr "修改 2025-09-07 助理薪資 890 蘇憶琳/637 現場現金 莉莉點290+底600=890" at bounding box center [876, 197] width 1340 height 34
click at [1079, 162] on td "欣蓓點250+底600=850" at bounding box center [1277, 163] width 539 height 34
drag, startPoint x: 1079, startPoint y: 162, endPoint x: 934, endPoint y: 163, distance: 145.0
click at [1008, 159] on td "欣蓓點250+底600=850" at bounding box center [1277, 163] width 539 height 34
click at [1008, 136] on td "店業績獎金" at bounding box center [1277, 130] width 539 height 34
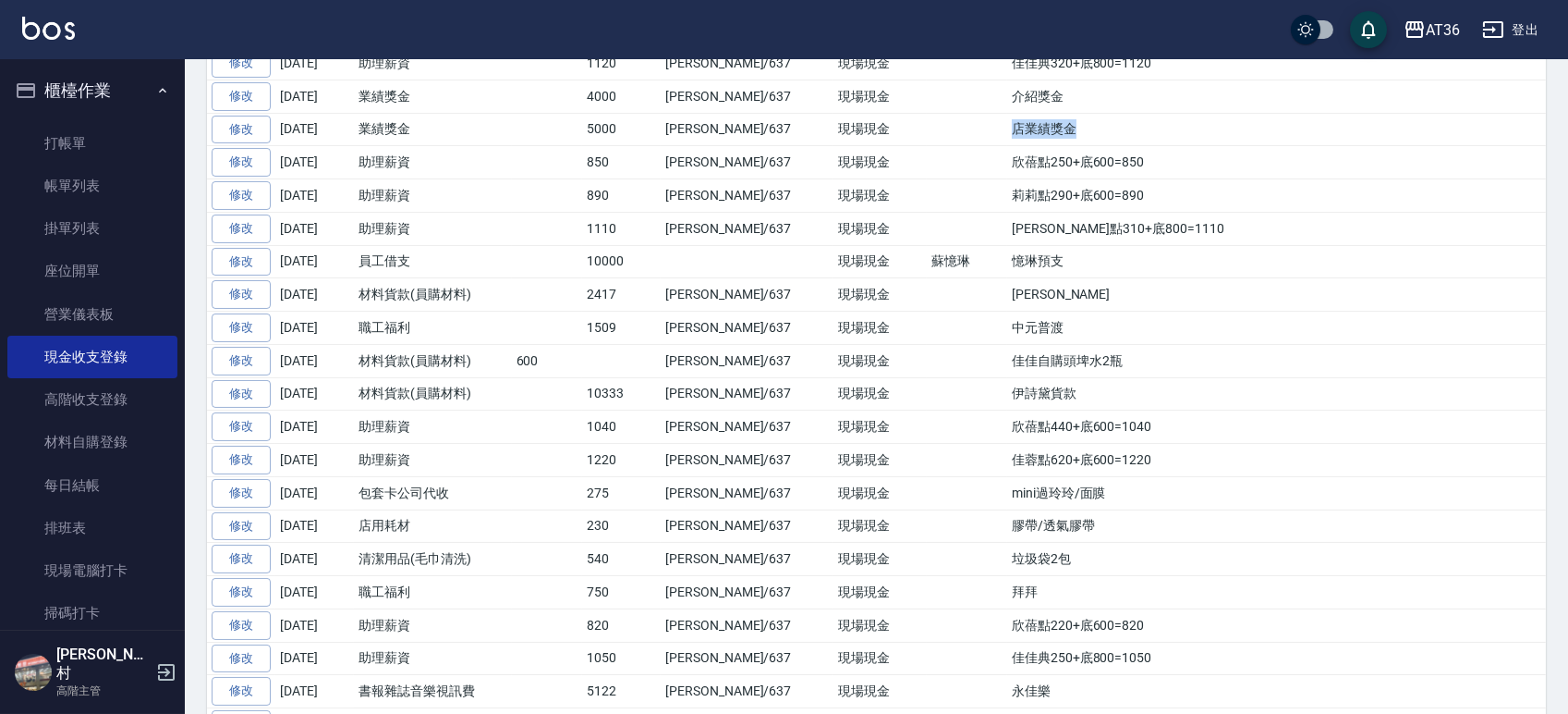
drag, startPoint x: 1014, startPoint y: 136, endPoint x: 941, endPoint y: 136, distance: 73.0
click at [1008, 136] on td "店業績獎金" at bounding box center [1277, 130] width 539 height 34
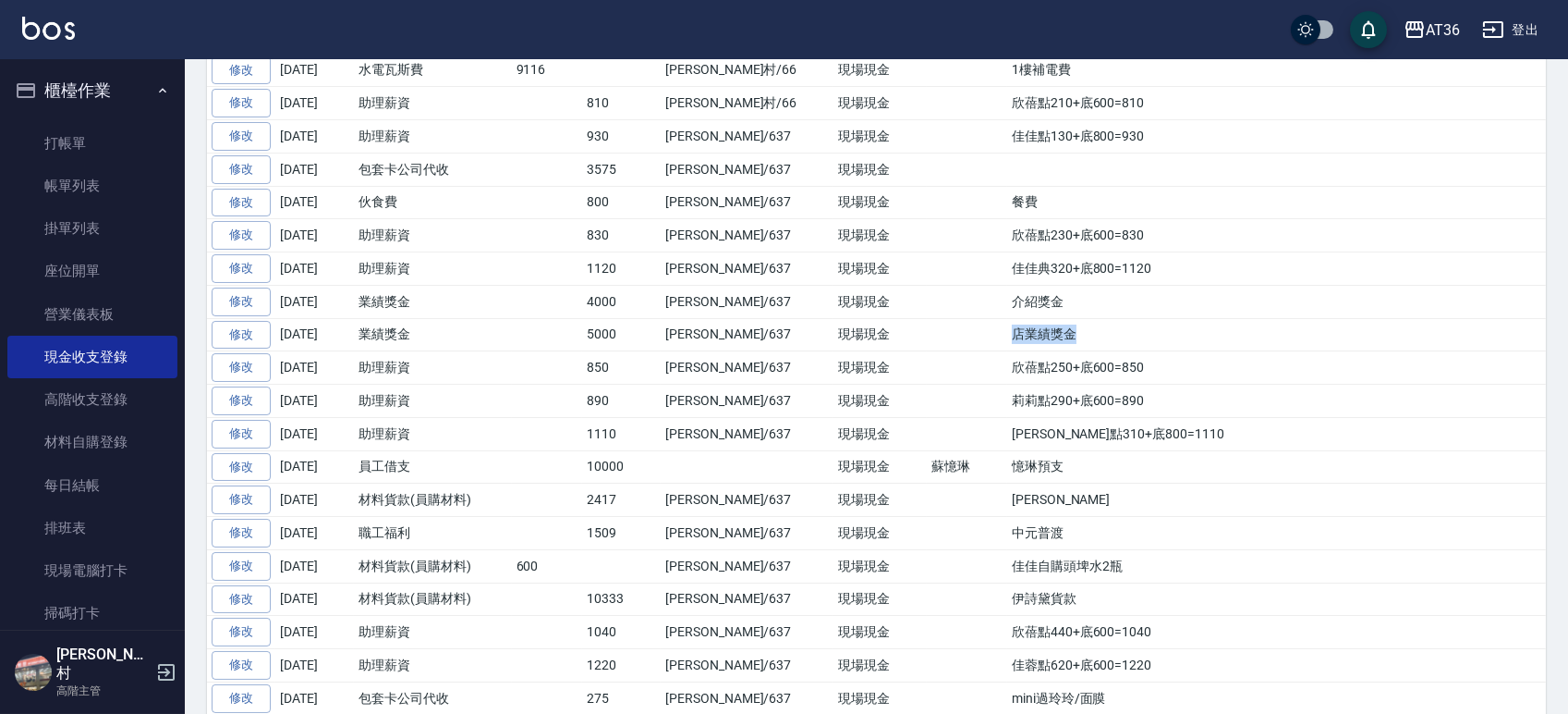
scroll to position [493, 0]
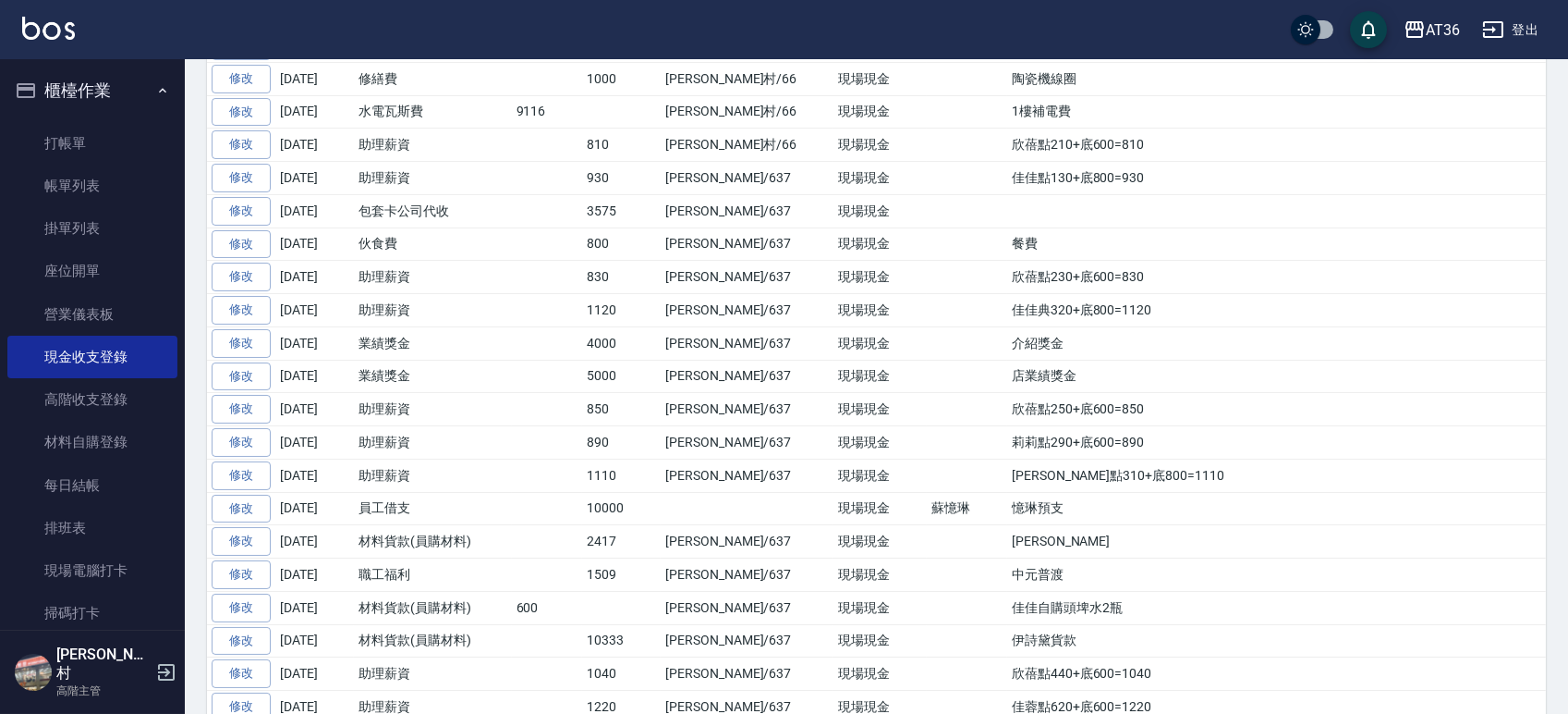
click at [1042, 349] on td "介紹獎金" at bounding box center [1277, 344] width 539 height 34
drag, startPoint x: 1018, startPoint y: 345, endPoint x: 929, endPoint y: 341, distance: 89.1
click at [929, 341] on tr "修改 2025-09-08 業績獎金 4000 蘇憶琳/637 現場現金 介紹獎金" at bounding box center [876, 344] width 1340 height 34
click at [1032, 337] on td "介紹獎金" at bounding box center [1277, 344] width 539 height 34
drag, startPoint x: 1094, startPoint y: 309, endPoint x: 943, endPoint y: 318, distance: 151.3
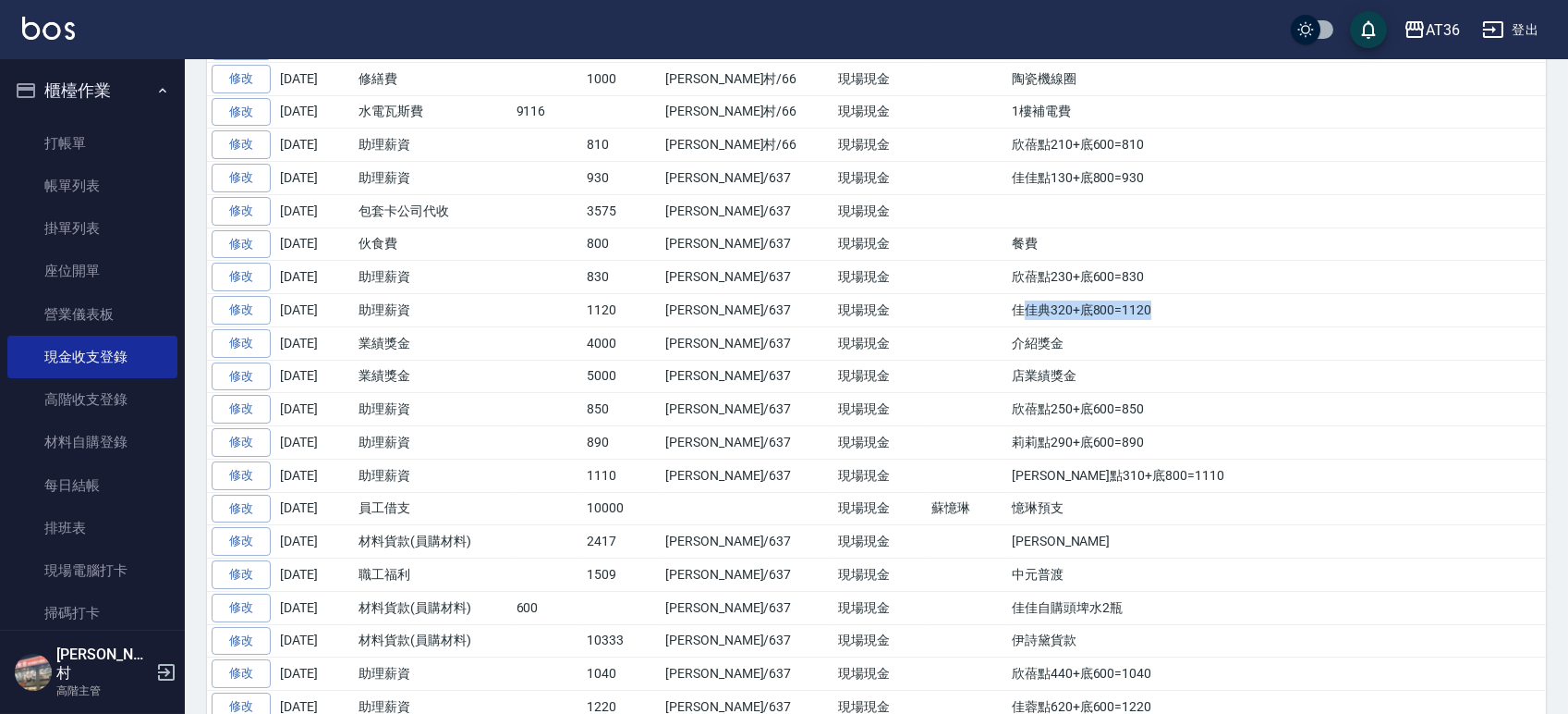
click at [1008, 318] on td "佳佳典320+底800=1120" at bounding box center [1277, 311] width 539 height 34
click at [1074, 316] on td "佳佳典320+底800=1120" at bounding box center [1277, 311] width 539 height 34
drag, startPoint x: 1087, startPoint y: 314, endPoint x: 924, endPoint y: 316, distance: 163.0
click at [924, 316] on tr "修改 2025-09-08 助理薪資 1120 蘇憶琳/637 現場現金 佳佳典320+底800=1120" at bounding box center [876, 311] width 1340 height 34
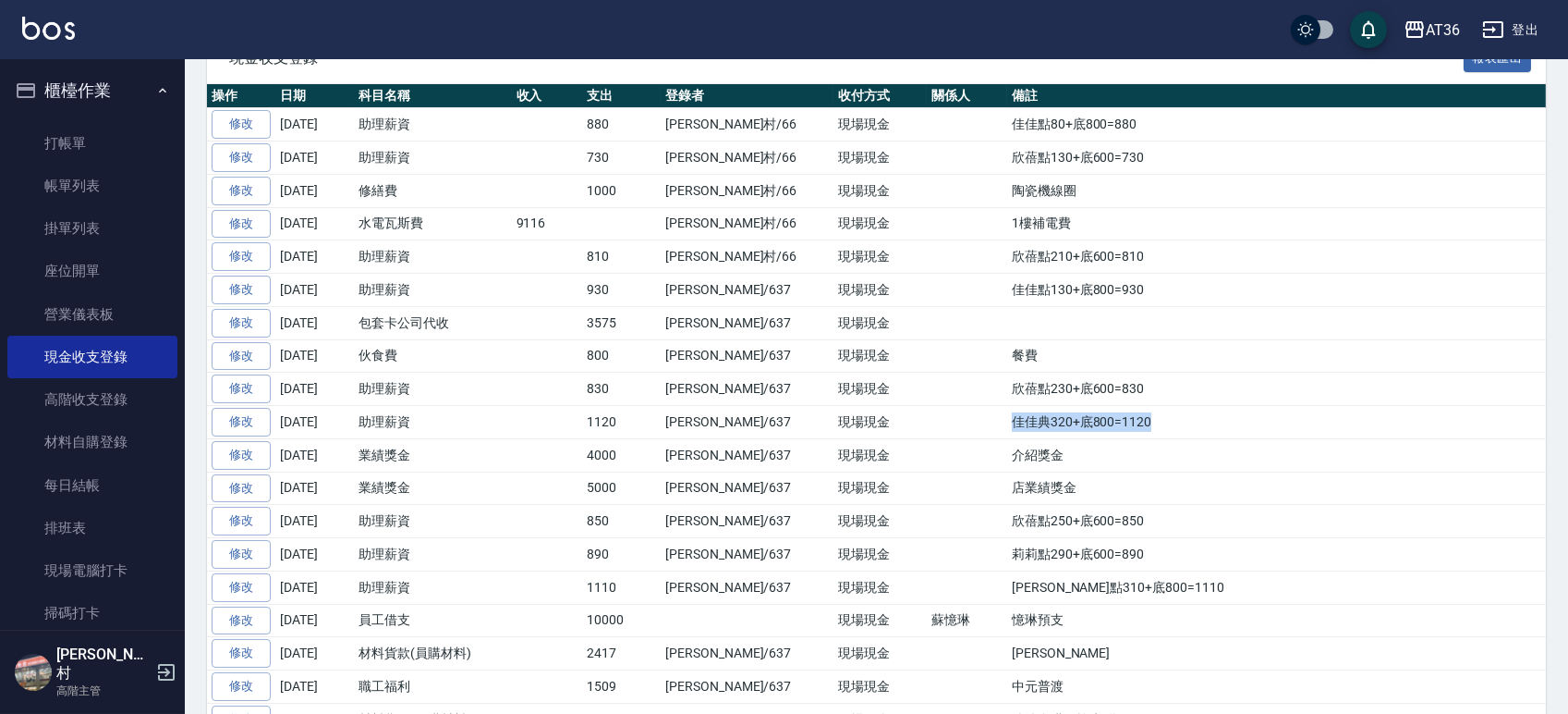
scroll to position [246, 0]
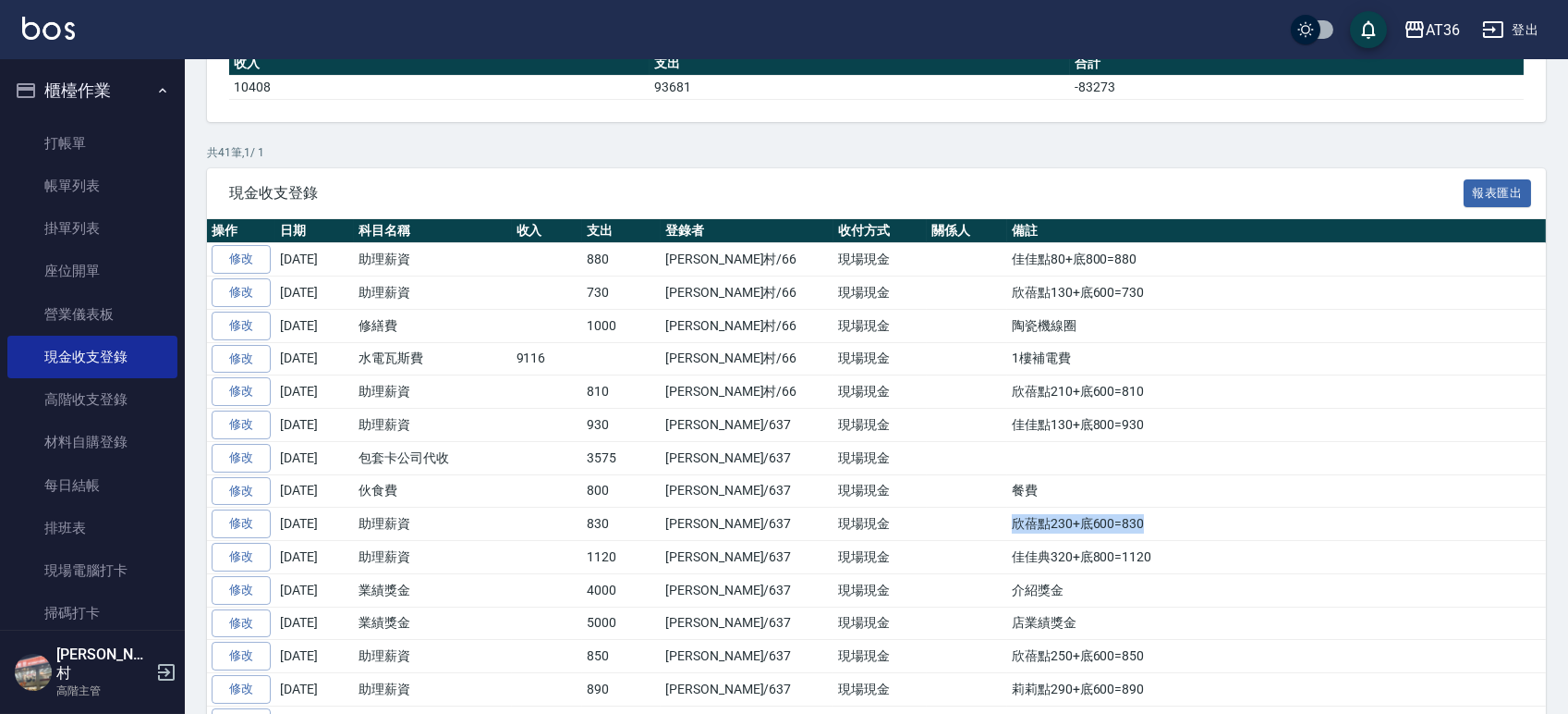
drag, startPoint x: 1076, startPoint y: 518, endPoint x: 915, endPoint y: 519, distance: 161.0
click at [915, 519] on tr "修改 2025-09-08 助理薪資 830 蘇憶琳/637 現場現金 欣蓓點230+底600=830" at bounding box center [876, 524] width 1340 height 34
click at [1019, 497] on td "餐費" at bounding box center [1277, 491] width 539 height 34
drag, startPoint x: 1009, startPoint y: 497, endPoint x: 929, endPoint y: 497, distance: 80.0
click at [929, 497] on tr "修改 2025-09-09 伙食費 800 蘇憶琳/637 現場現金 餐費" at bounding box center [876, 491] width 1340 height 34
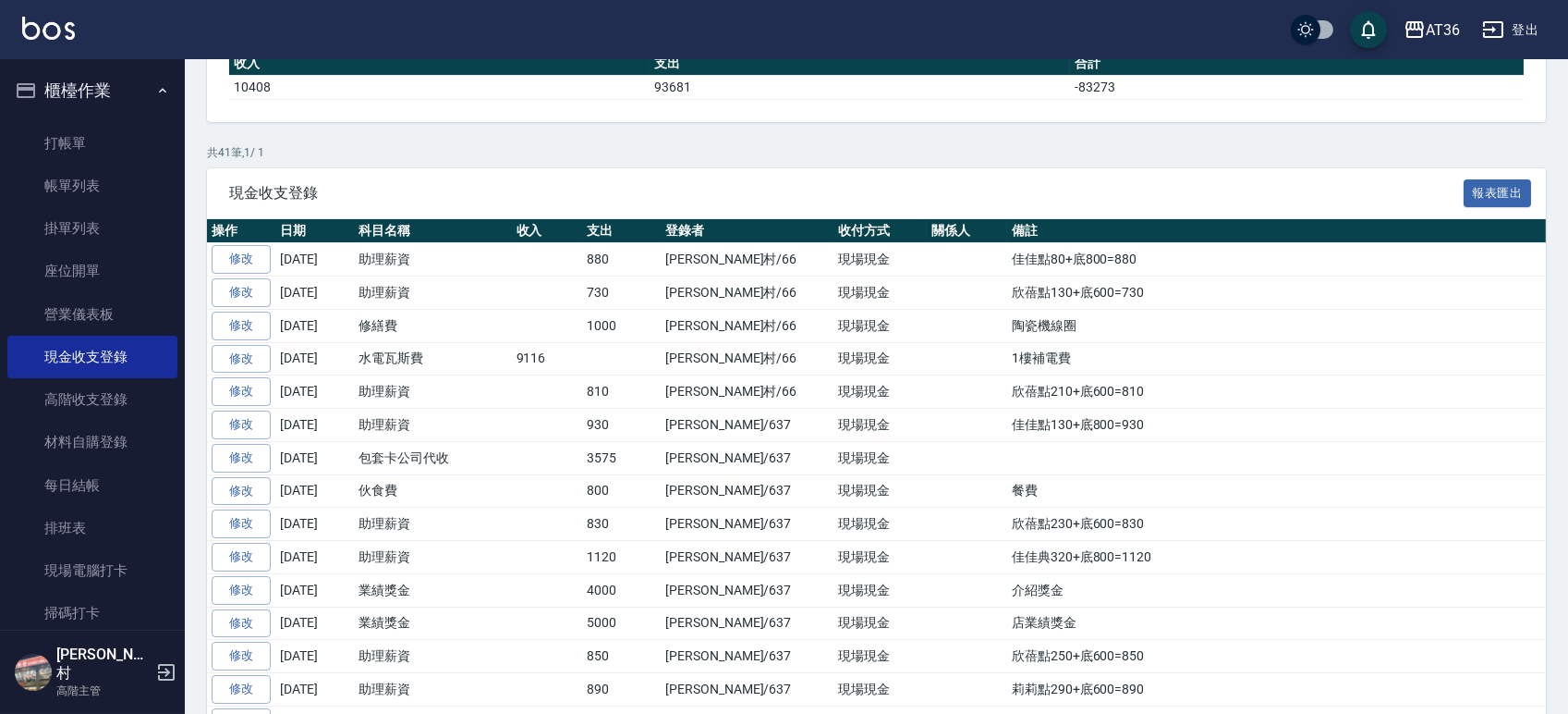
click at [1008, 470] on td at bounding box center [1277, 458] width 539 height 34
drag, startPoint x: 456, startPoint y: 455, endPoint x: 343, endPoint y: 512, distance: 126.6
click at [354, 455] on tr "修改 2025-09-09 包套卡公司代收 3575 蘇憶琳/637 現場現金" at bounding box center [876, 458] width 1340 height 34
click at [1066, 429] on td "佳佳點130+底800=930" at bounding box center [1277, 425] width 539 height 34
drag, startPoint x: 1087, startPoint y: 425, endPoint x: 933, endPoint y: 417, distance: 154.2
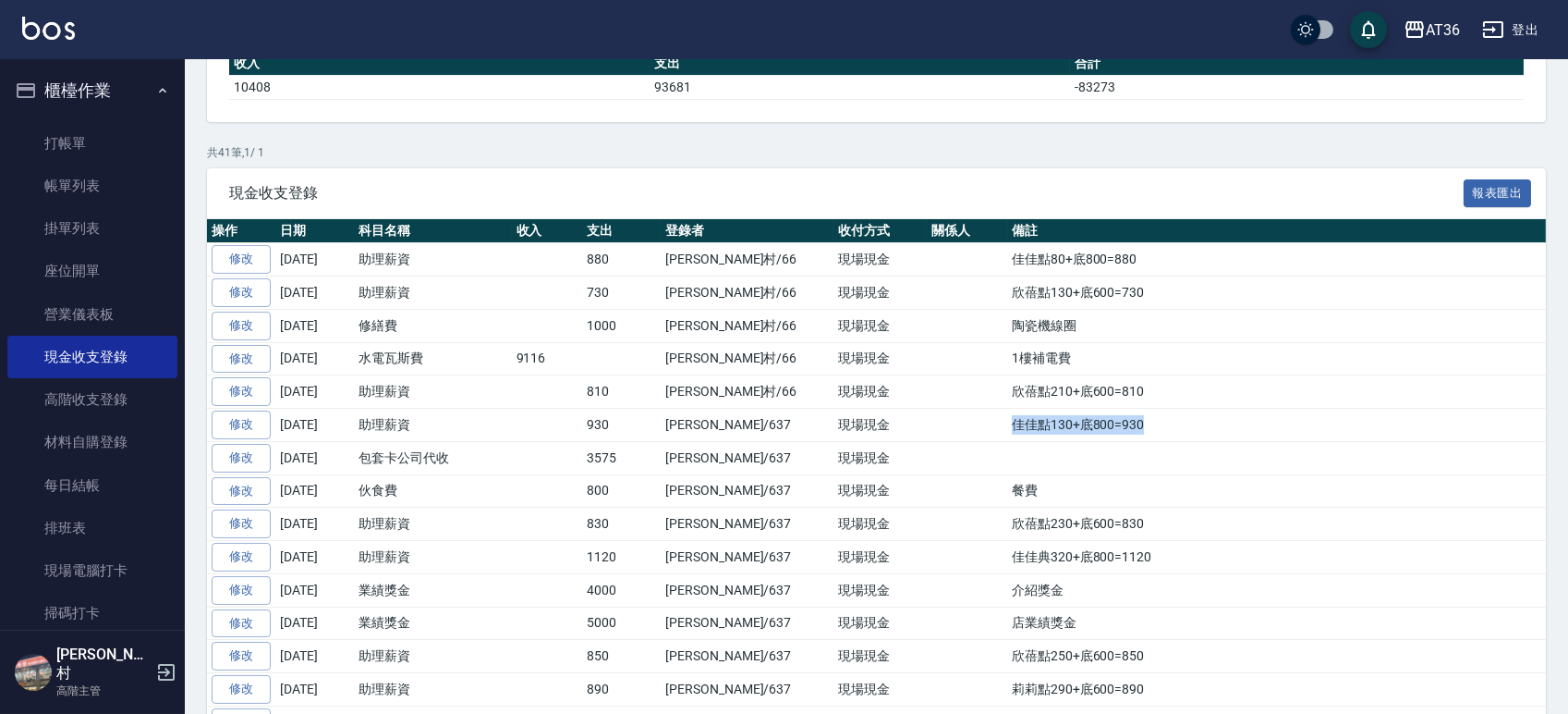
click at [1008, 417] on td "佳佳點130+底800=930" at bounding box center [1277, 425] width 539 height 34
drag, startPoint x: 1087, startPoint y: 393, endPoint x: 938, endPoint y: 388, distance: 149.1
click at [1008, 388] on td "欣蓓點210+底600=810" at bounding box center [1277, 392] width 539 height 34
click at [1008, 364] on td "1樓補電費" at bounding box center [1277, 358] width 539 height 34
drag, startPoint x: 1006, startPoint y: 354, endPoint x: 934, endPoint y: 358, distance: 72.1
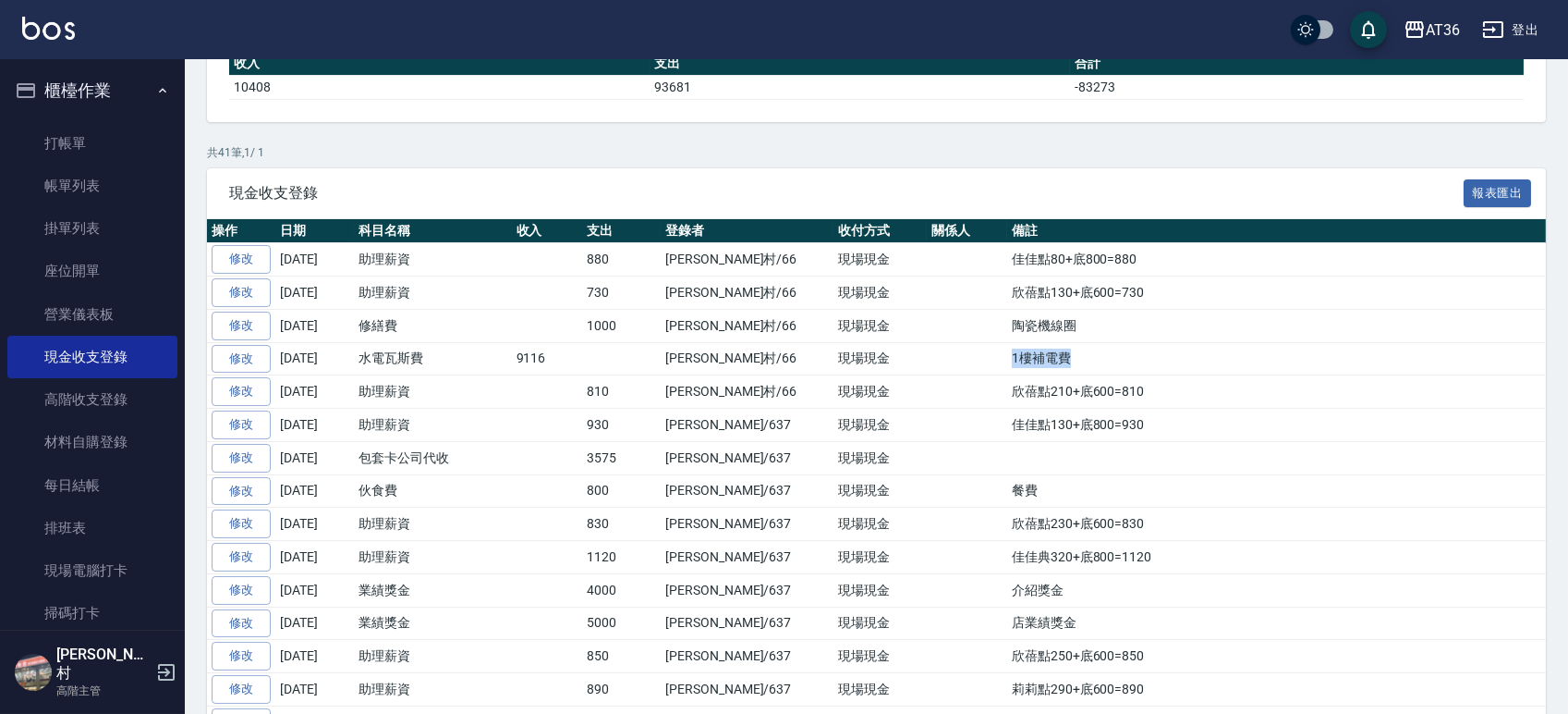
click at [1008, 358] on td "1樓補電費" at bounding box center [1277, 358] width 539 height 34
click at [1033, 330] on td "陶瓷機線圈" at bounding box center [1277, 326] width 539 height 34
drag, startPoint x: 1031, startPoint y: 327, endPoint x: 935, endPoint y: 327, distance: 96.0
click at [1008, 327] on td "陶瓷機線圈" at bounding box center [1277, 326] width 539 height 34
drag, startPoint x: 1062, startPoint y: 297, endPoint x: 934, endPoint y: 289, distance: 128.2
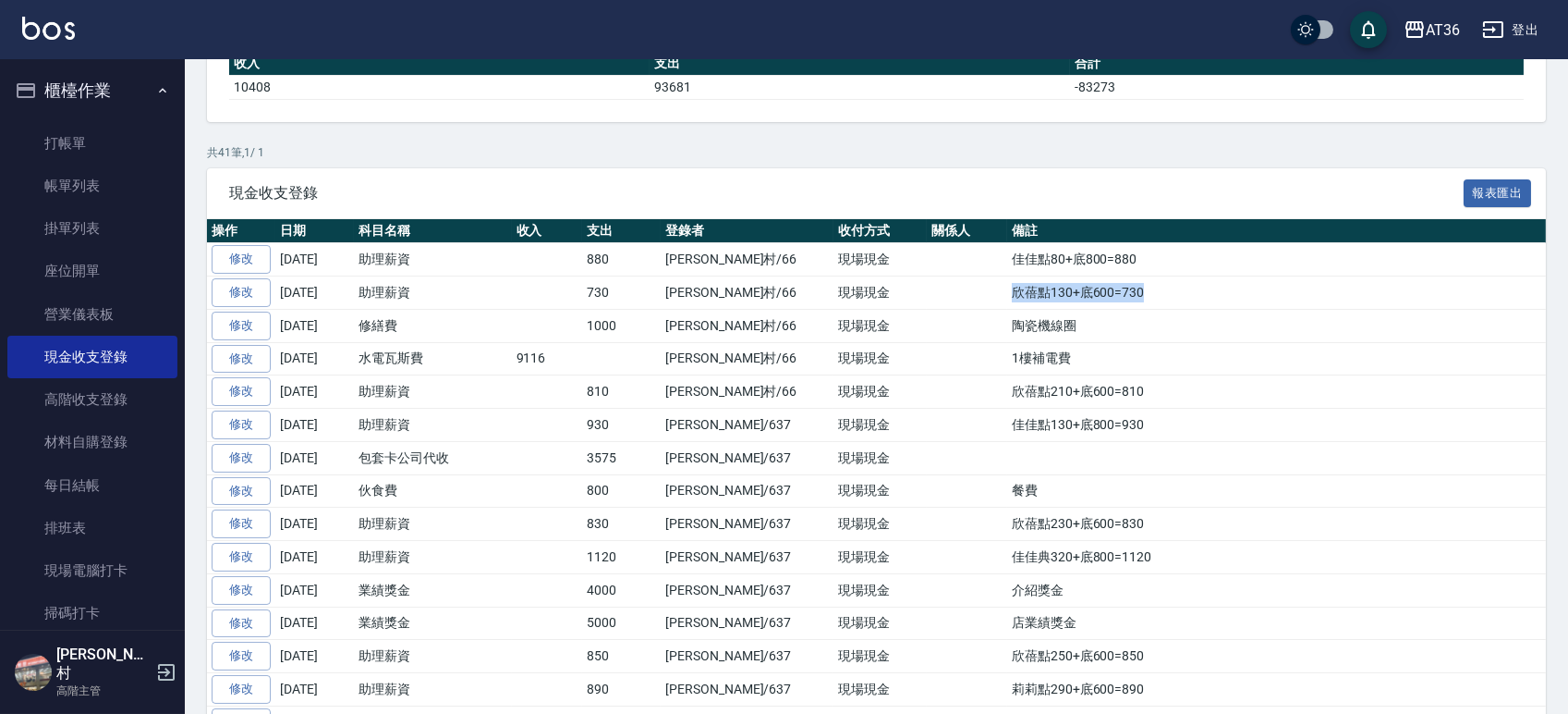
click at [1008, 289] on td "欣蓓點130+底600=730" at bounding box center [1277, 293] width 539 height 34
drag, startPoint x: 1062, startPoint y: 261, endPoint x: 876, endPoint y: 298, distance: 189.6
click at [929, 261] on tr "修改 2025-09-11 助理薪資 880 唐榮村/66 現場現金 佳佳點80+底800=880" at bounding box center [876, 260] width 1340 height 34
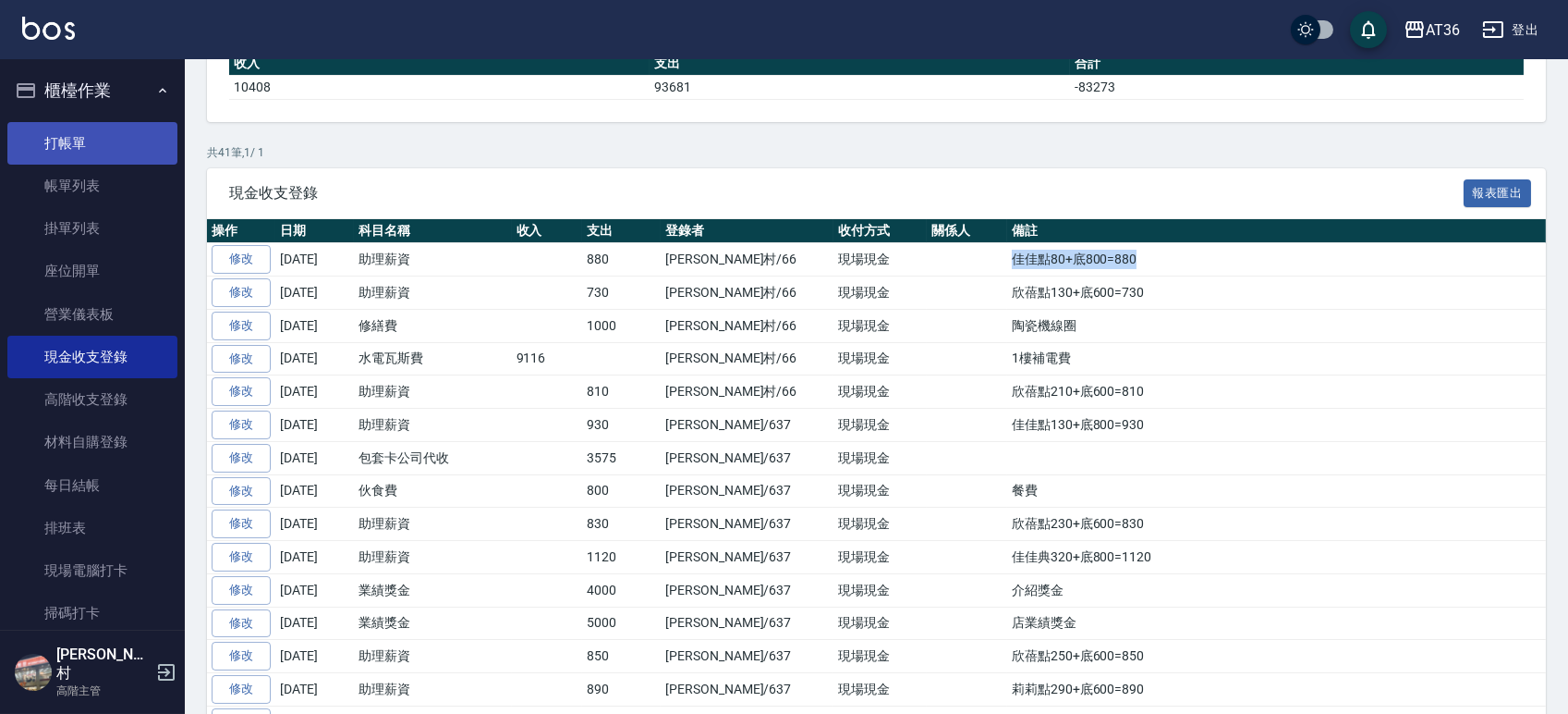
click at [62, 127] on link "打帳單" at bounding box center [91, 143] width 170 height 43
